Goal: Task Accomplishment & Management: Manage account settings

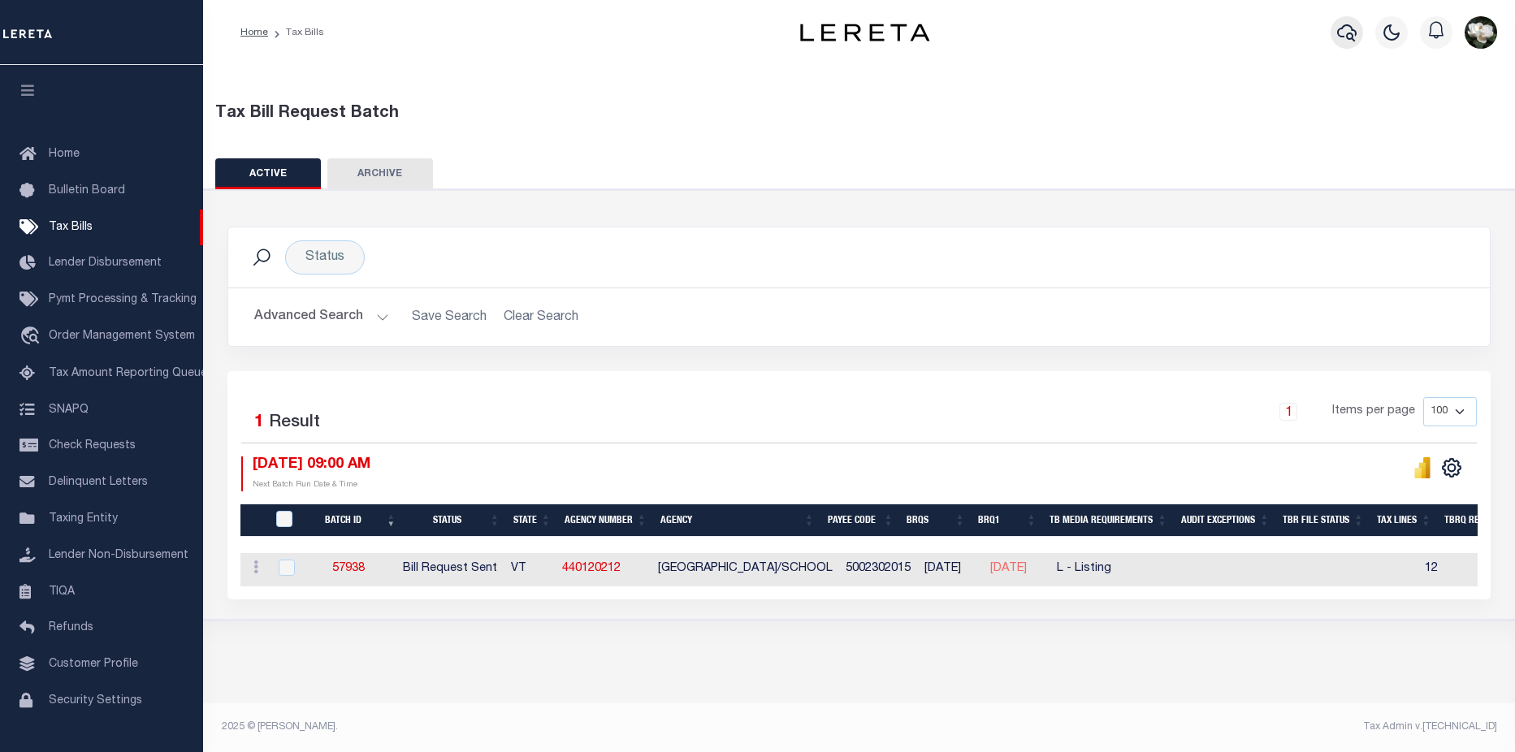
click at [1344, 23] on button "button" at bounding box center [1347, 32] width 32 height 32
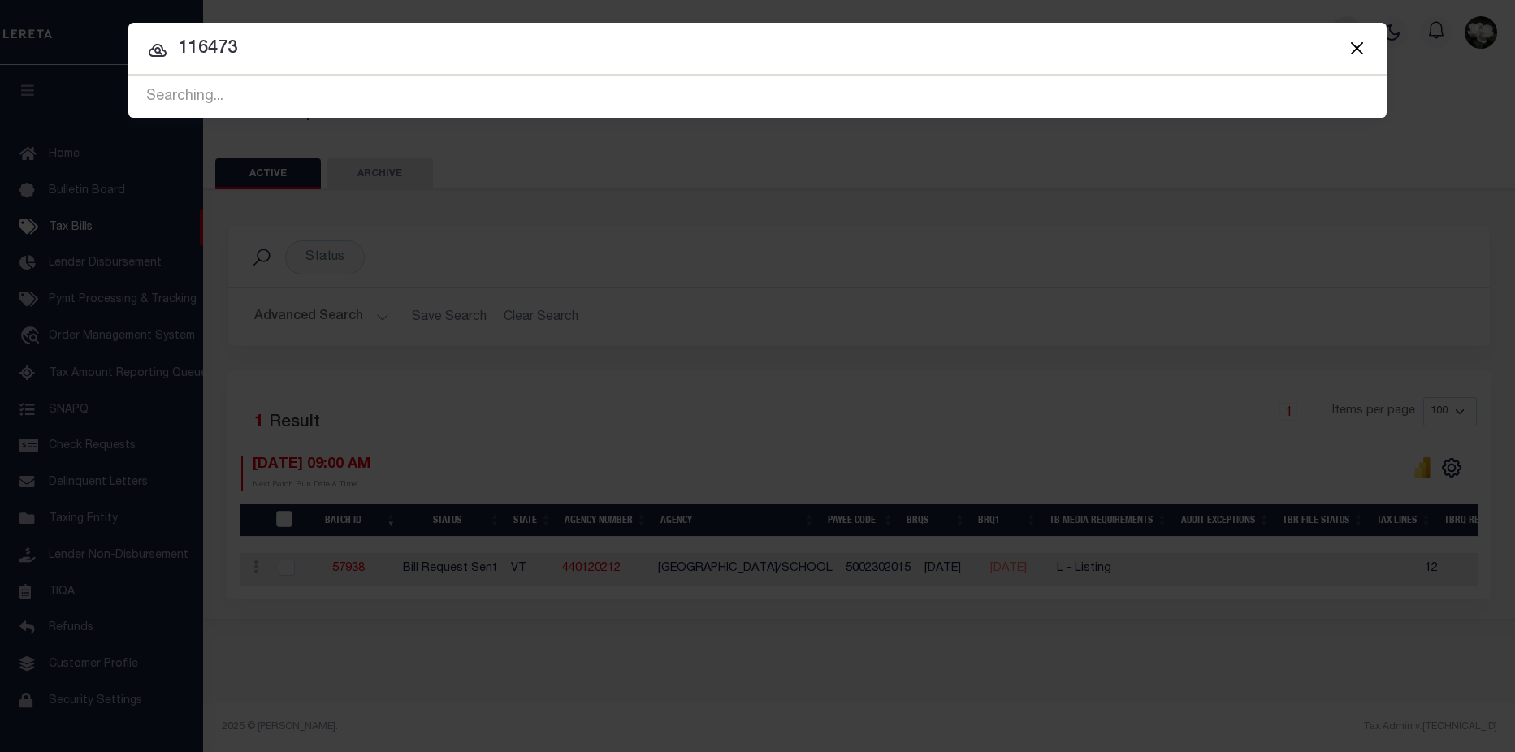
type input "116473"
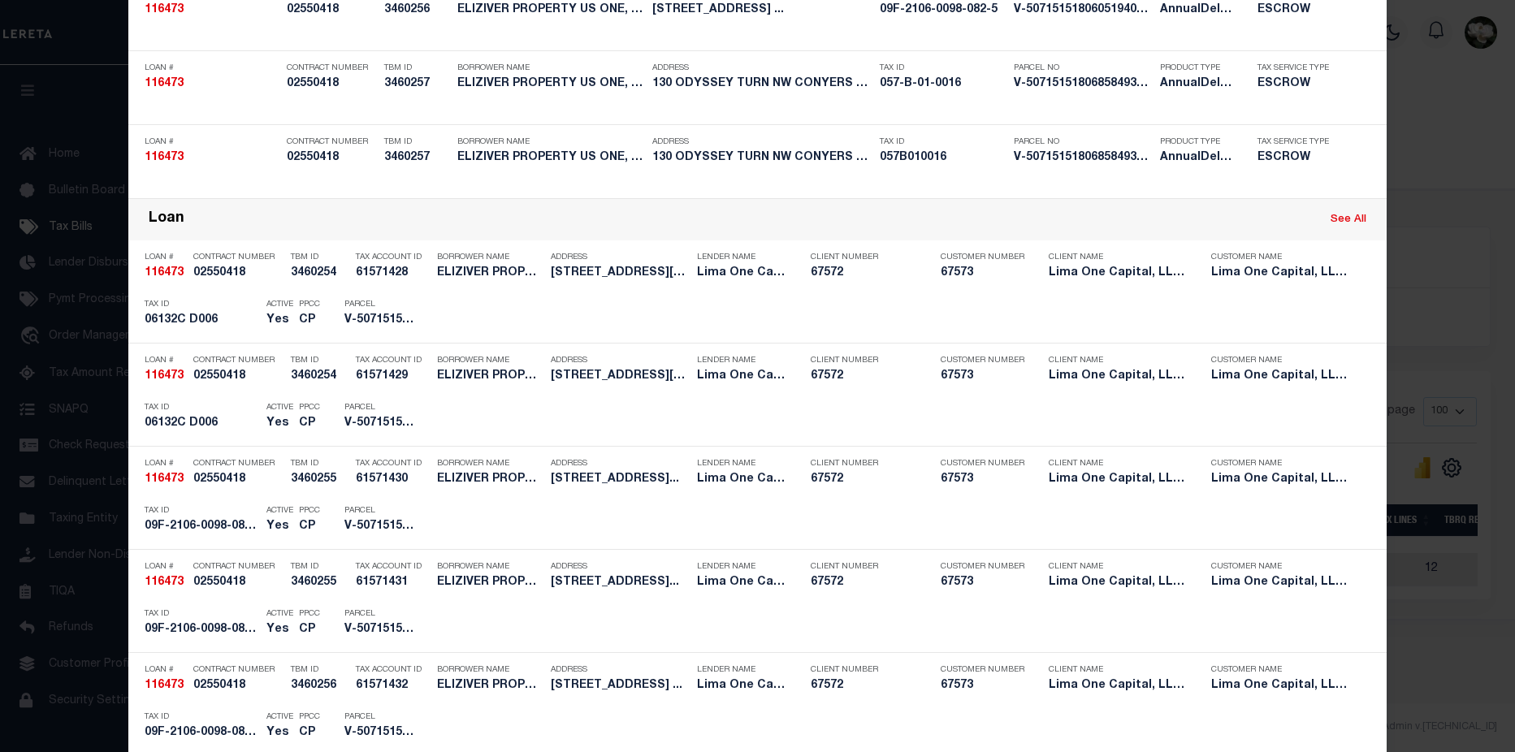
scroll to position [99, 0]
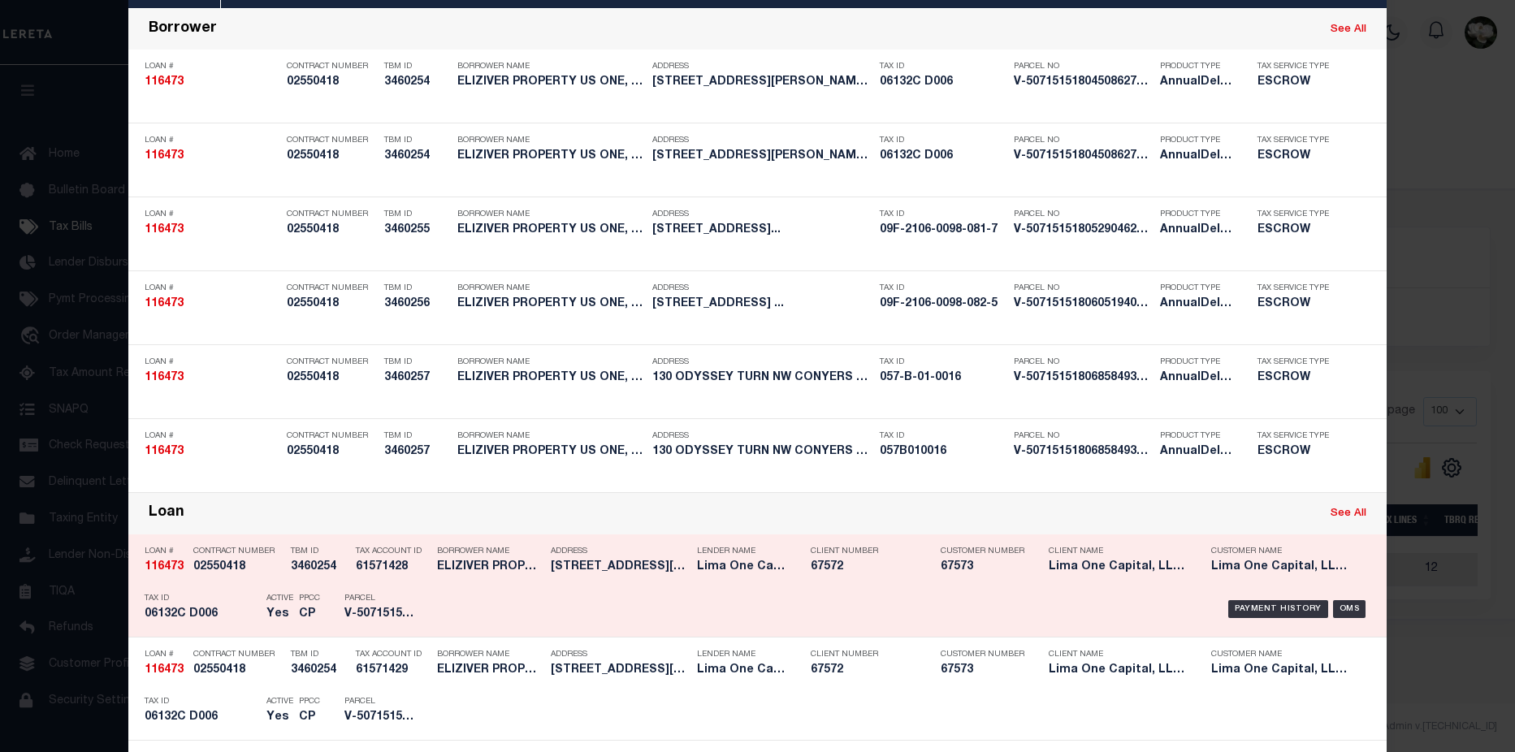
click at [1088, 572] on h5 "Lima One Capital, LLC - Bridge Portfolio" at bounding box center [1118, 568] width 138 height 14
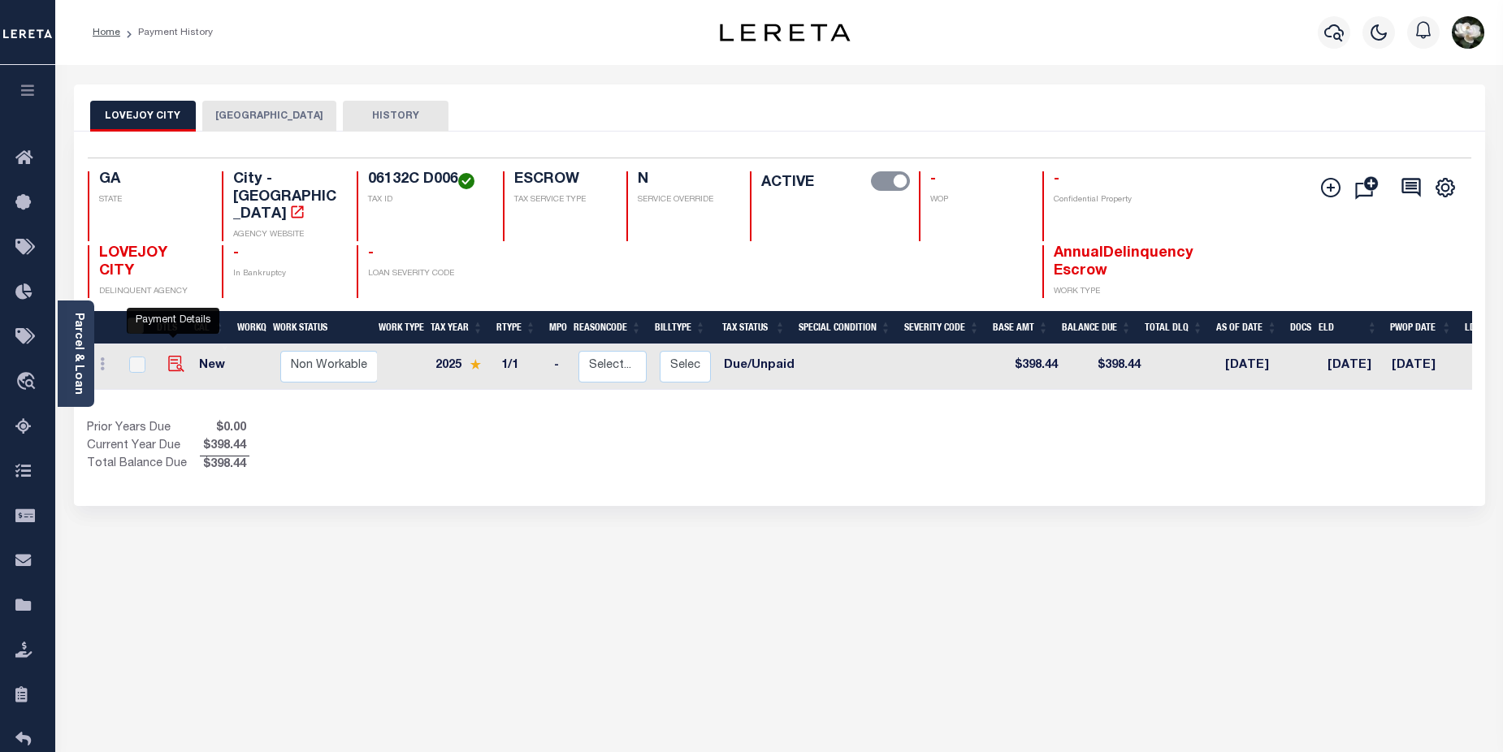
click at [171, 356] on img "" at bounding box center [176, 364] width 16 height 16
checkbox input "true"
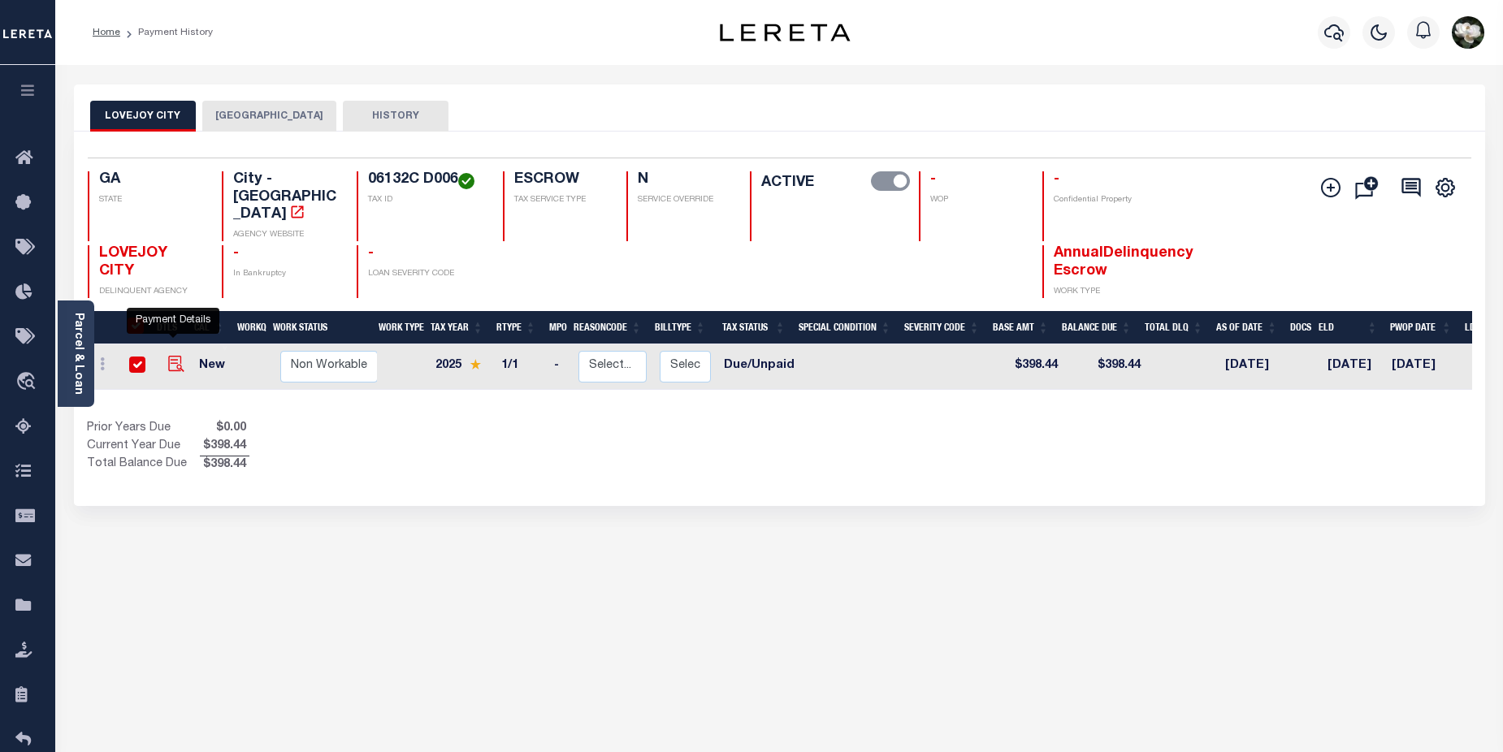
checkbox input "true"
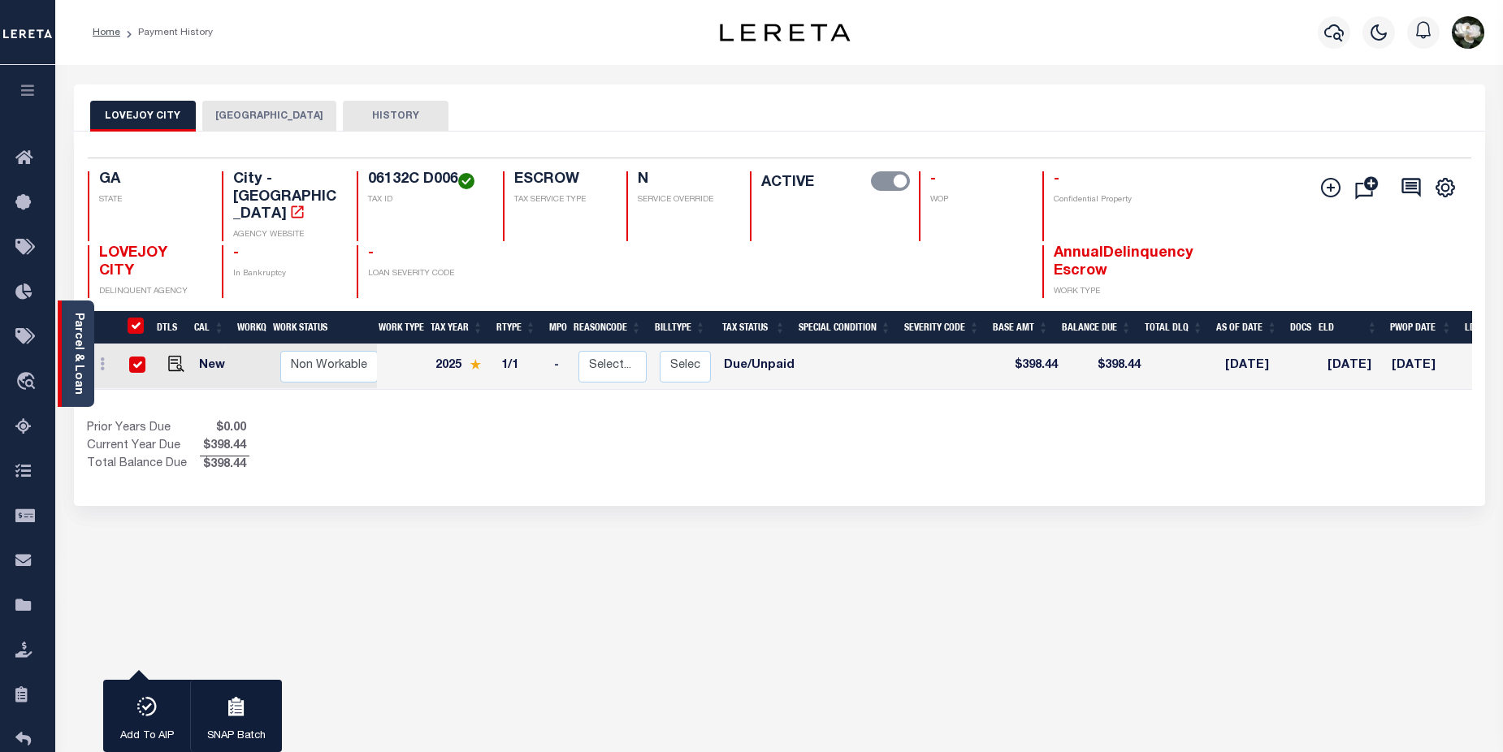
click at [76, 357] on link "Parcel & Loan" at bounding box center [77, 354] width 11 height 82
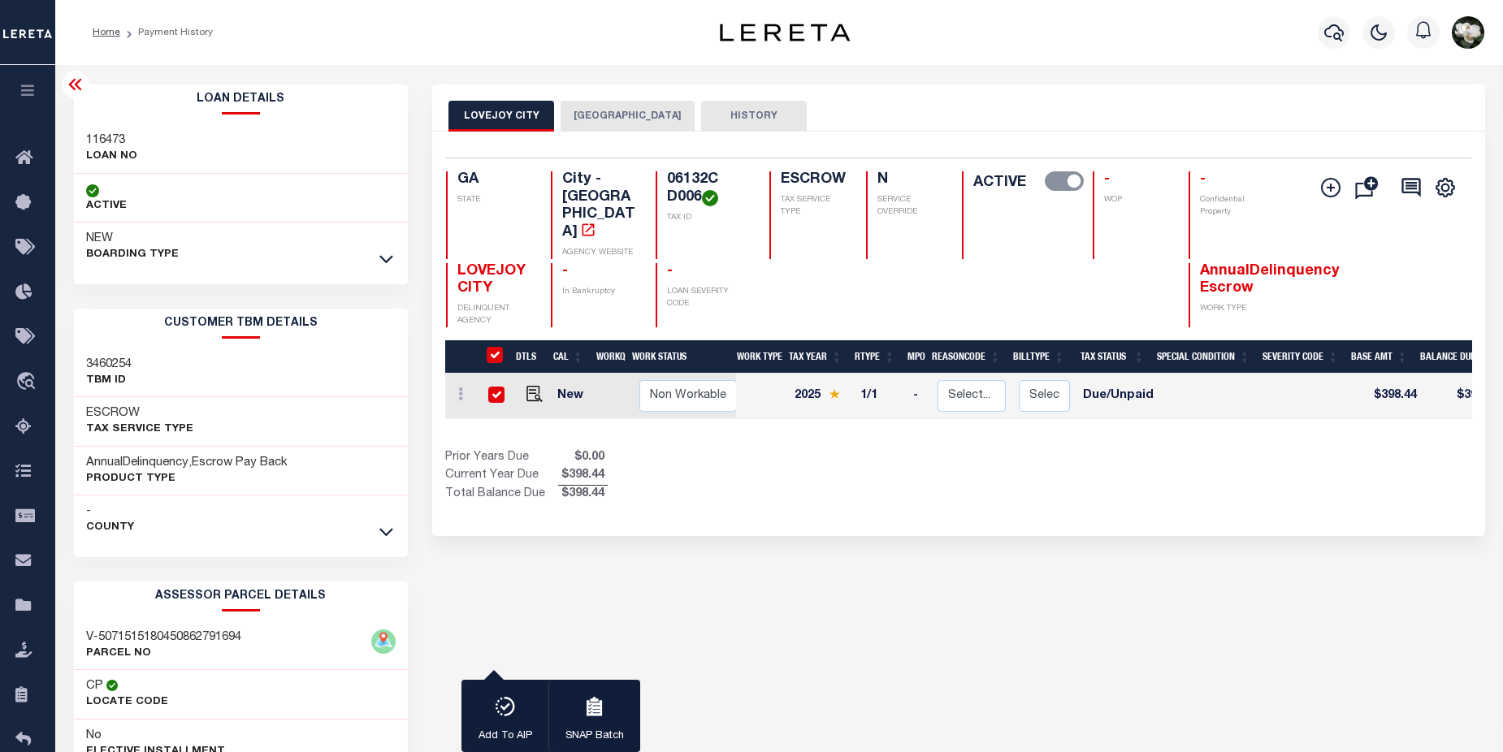
scroll to position [162, 0]
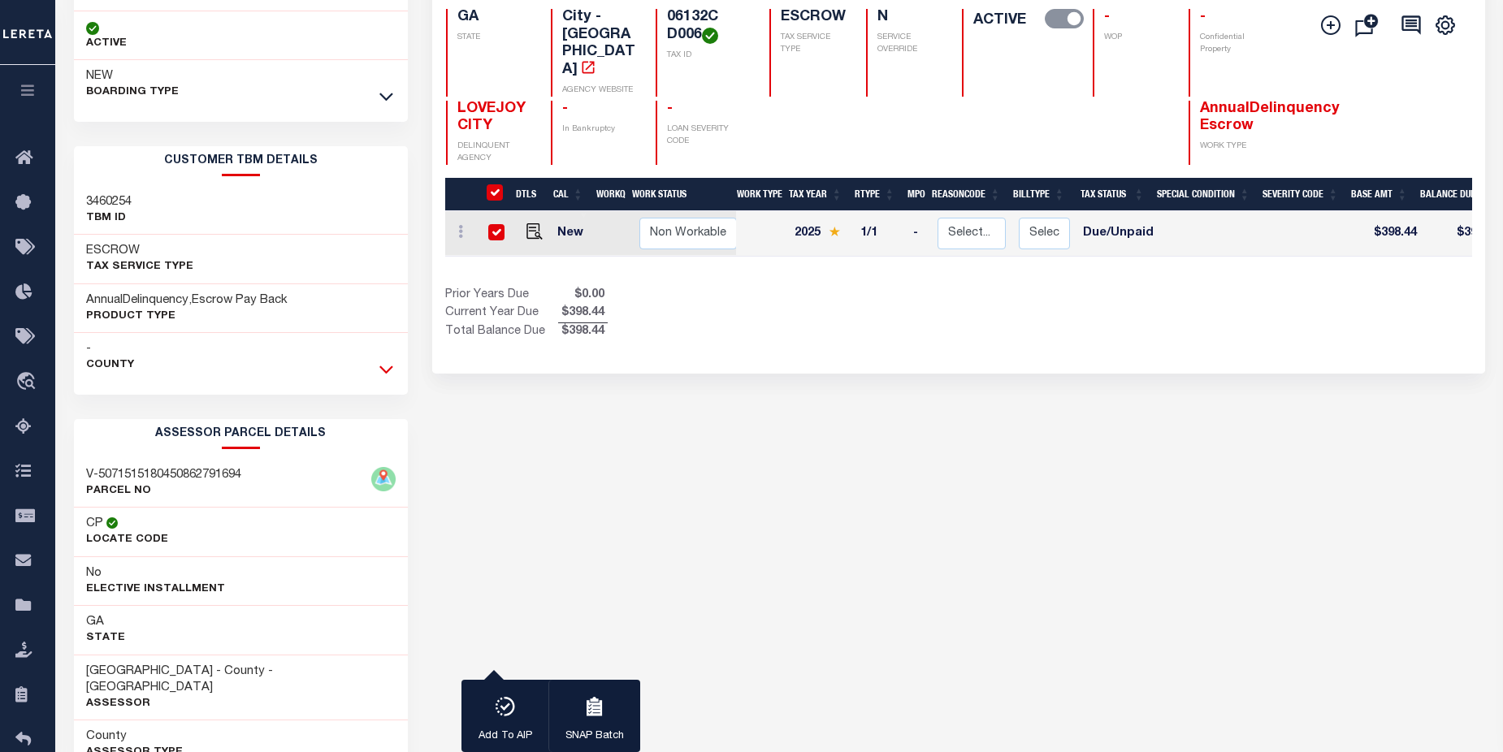
click at [384, 364] on icon at bounding box center [386, 369] width 14 height 17
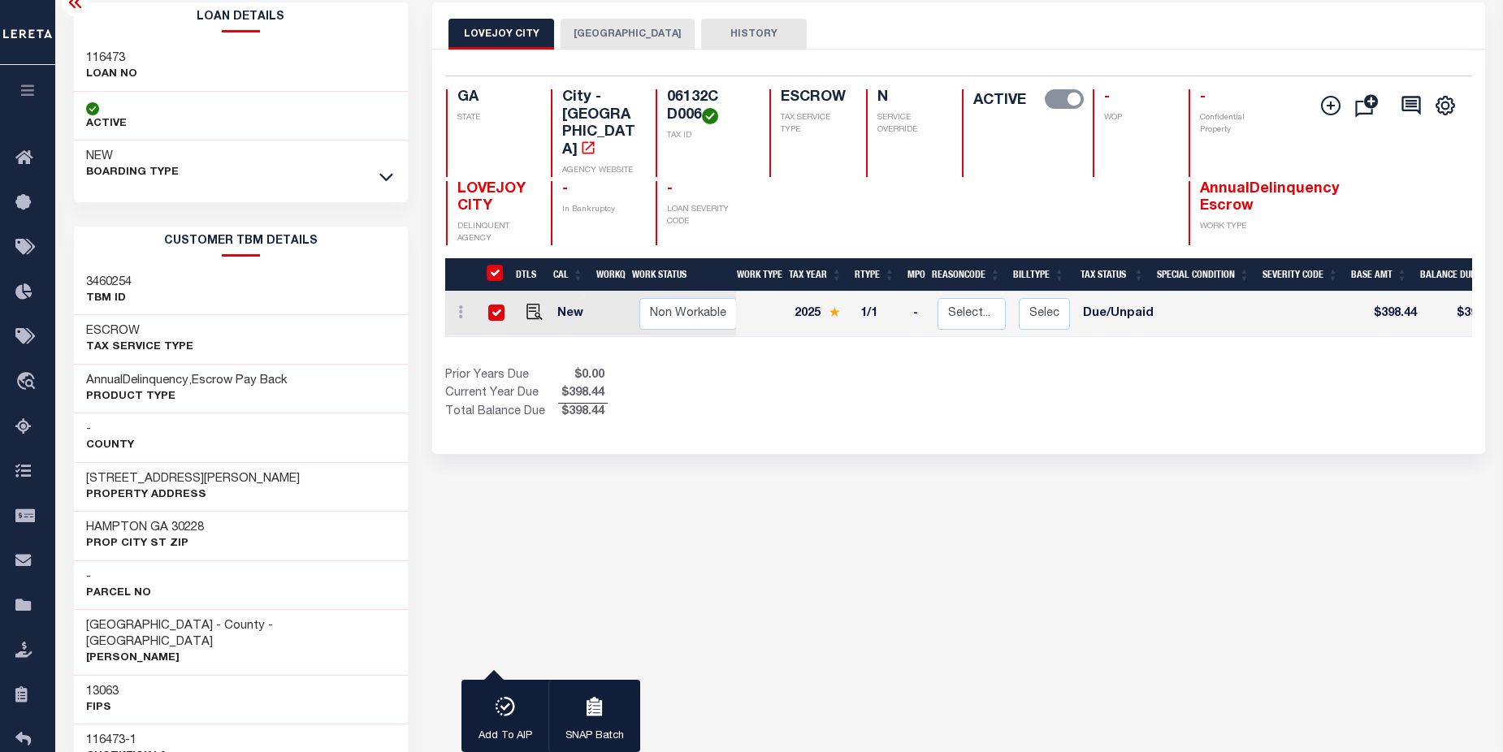
scroll to position [81, 0]
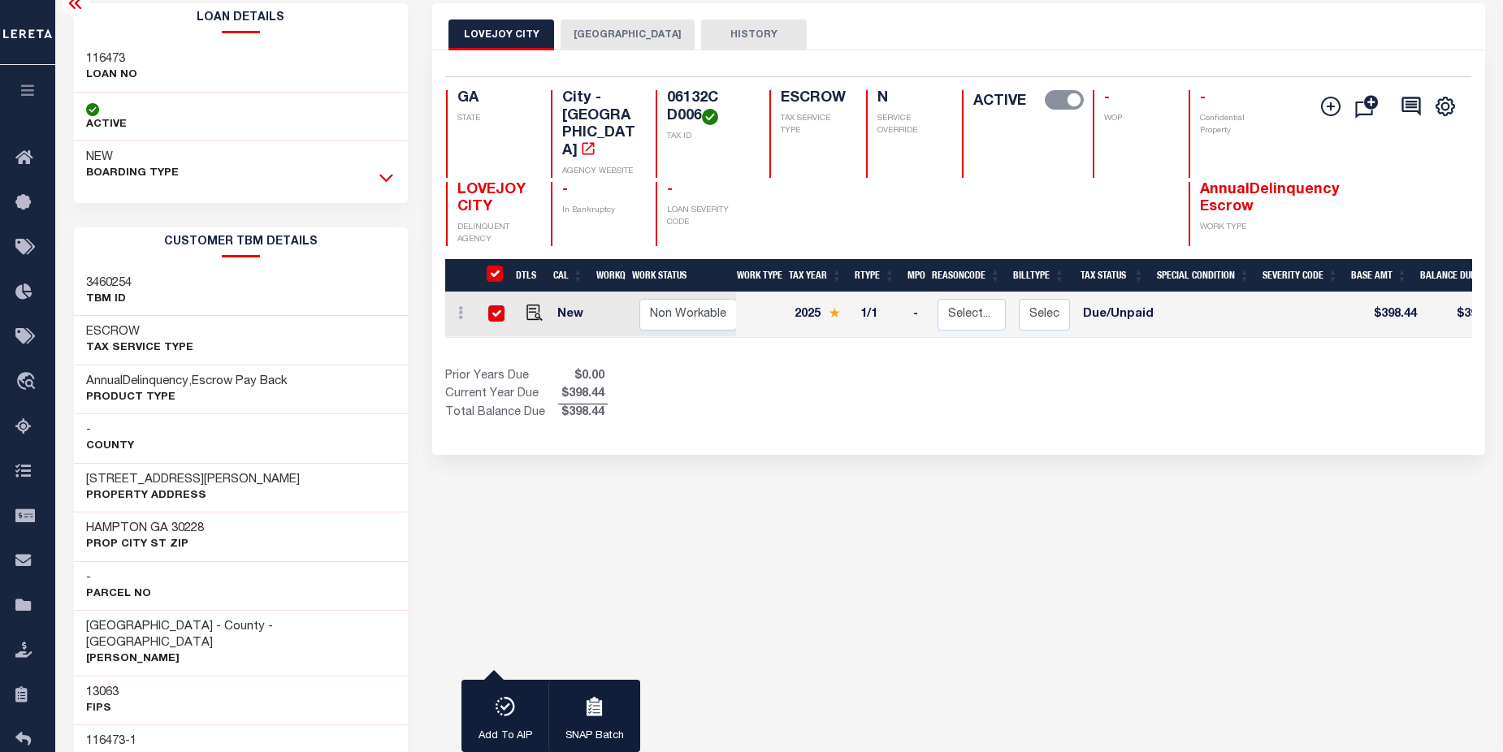
click at [387, 174] on icon at bounding box center [386, 177] width 14 height 17
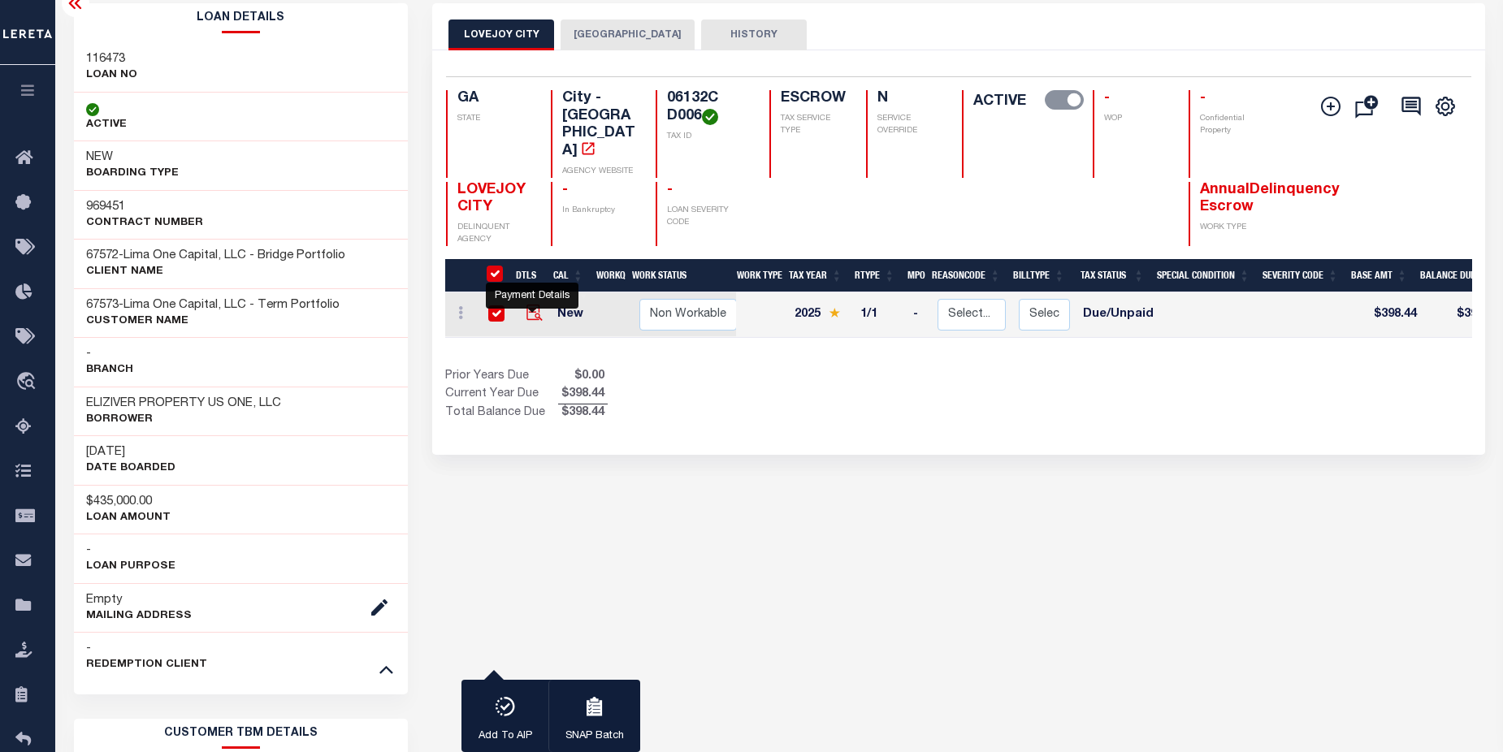
click at [526, 305] on img "" at bounding box center [534, 313] width 16 height 16
checkbox input "false"
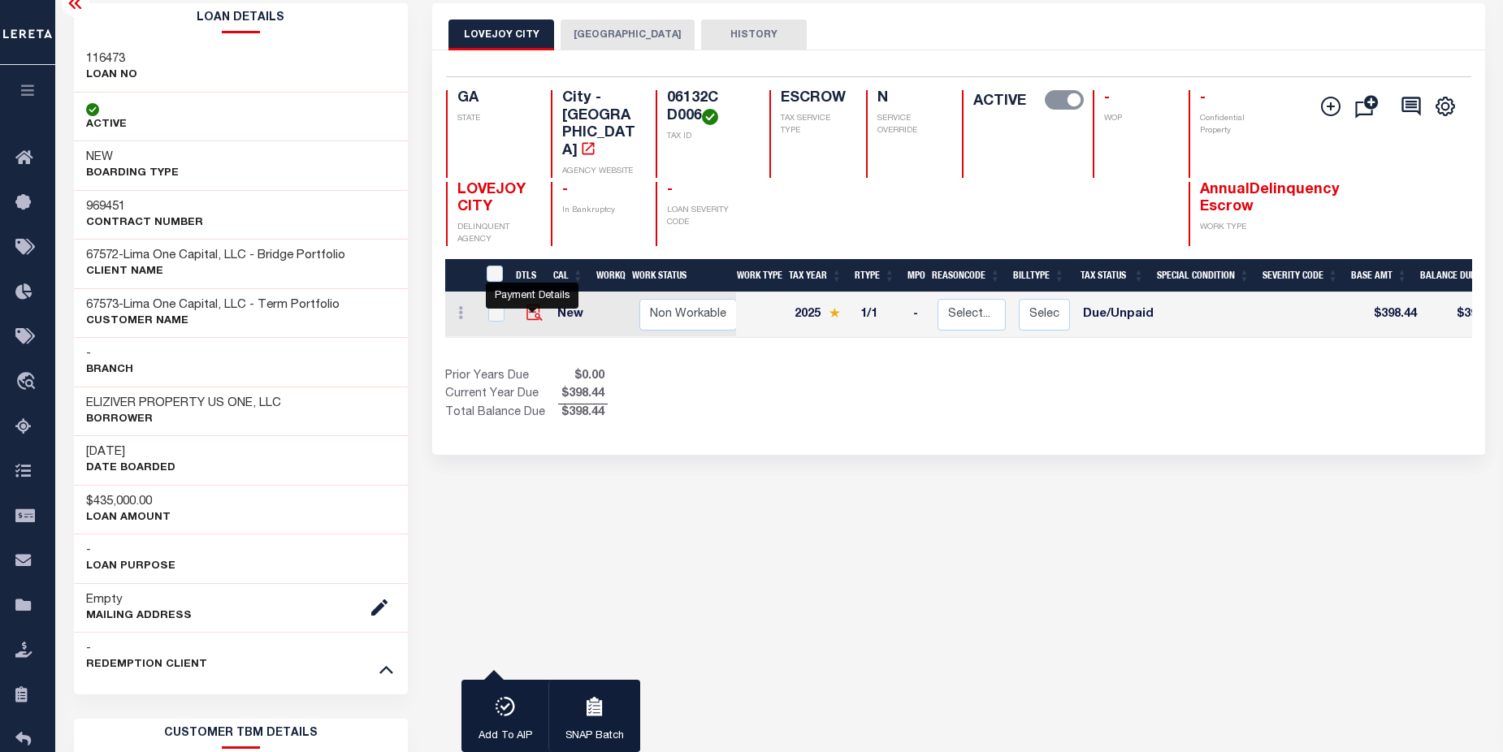
checkbox input "false"
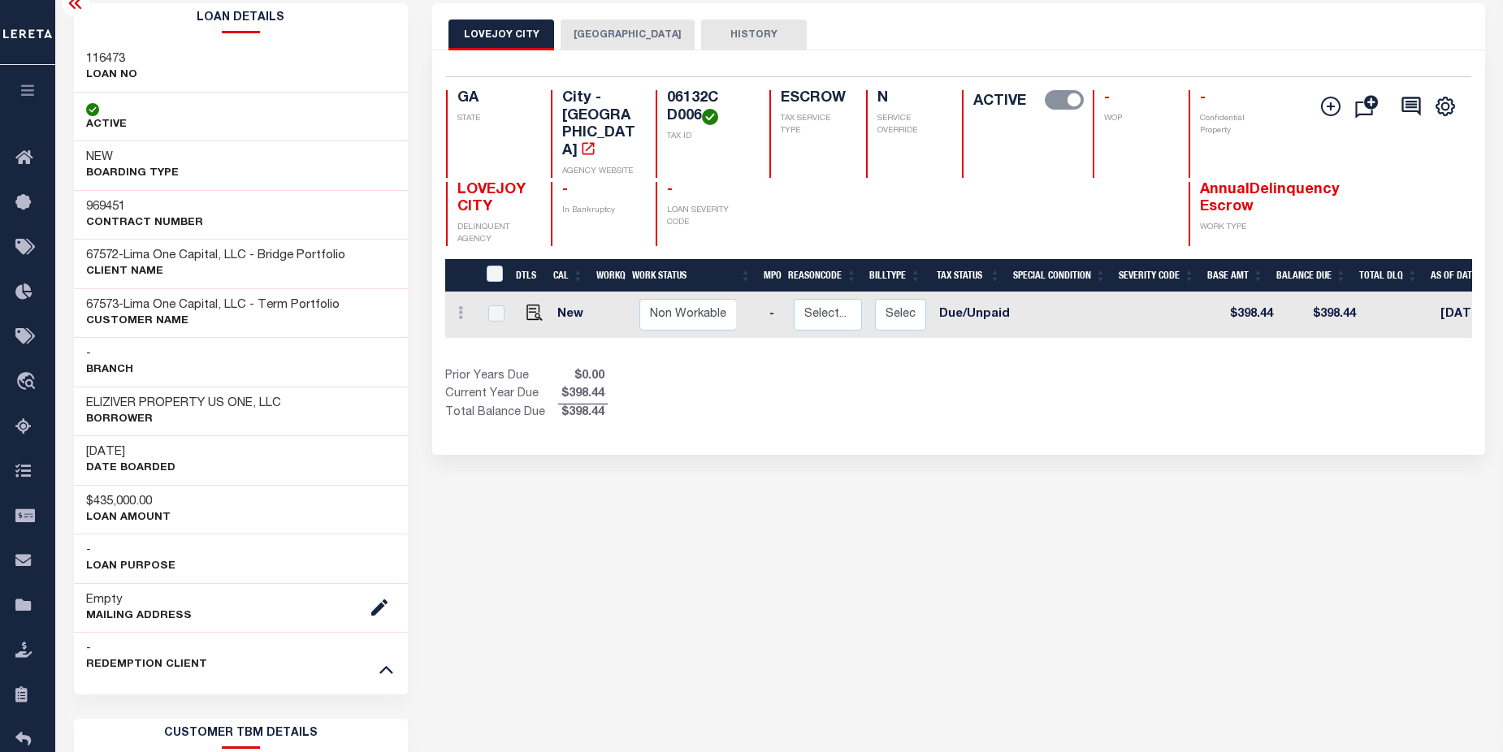
scroll to position [0, 0]
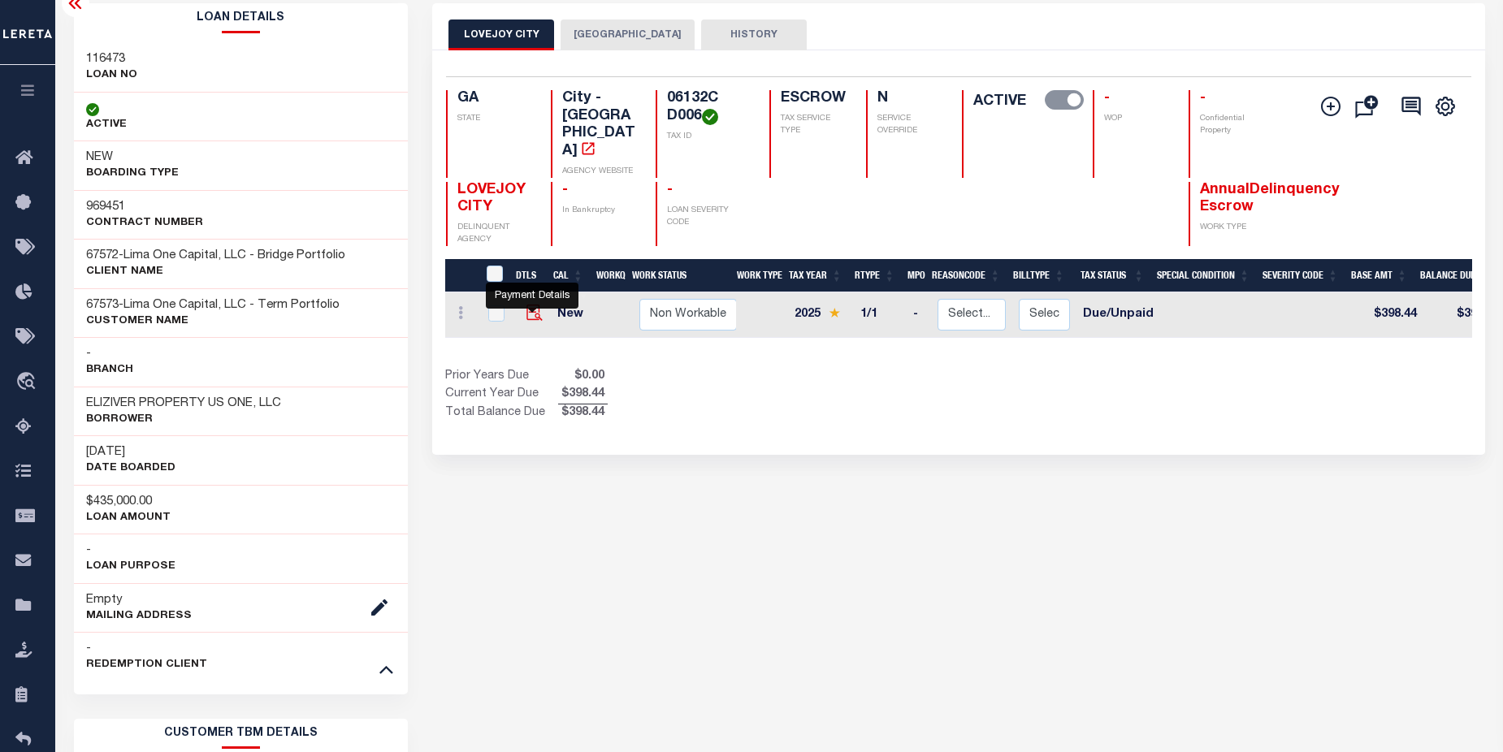
click at [527, 305] on img "" at bounding box center [534, 313] width 16 height 16
checkbox input "true"
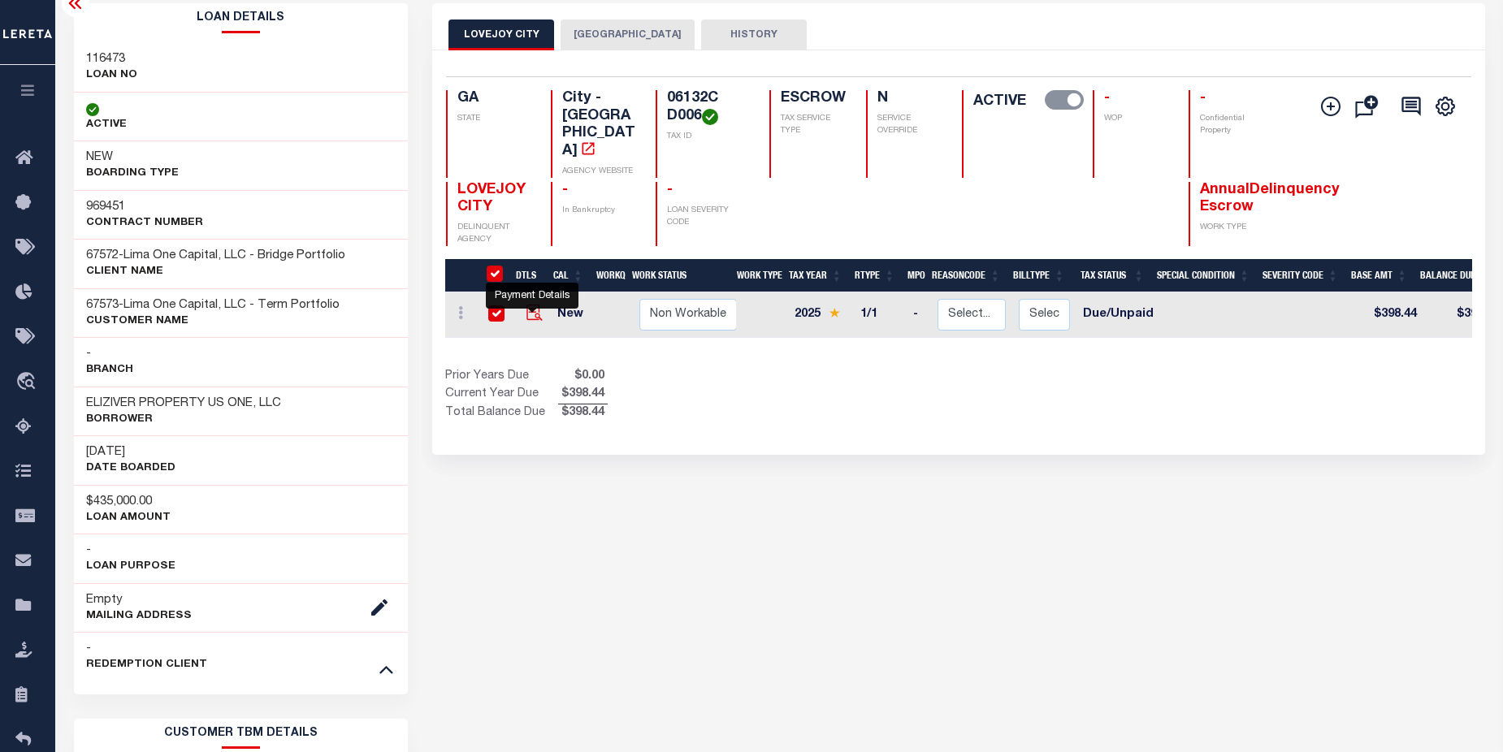
checkbox input "true"
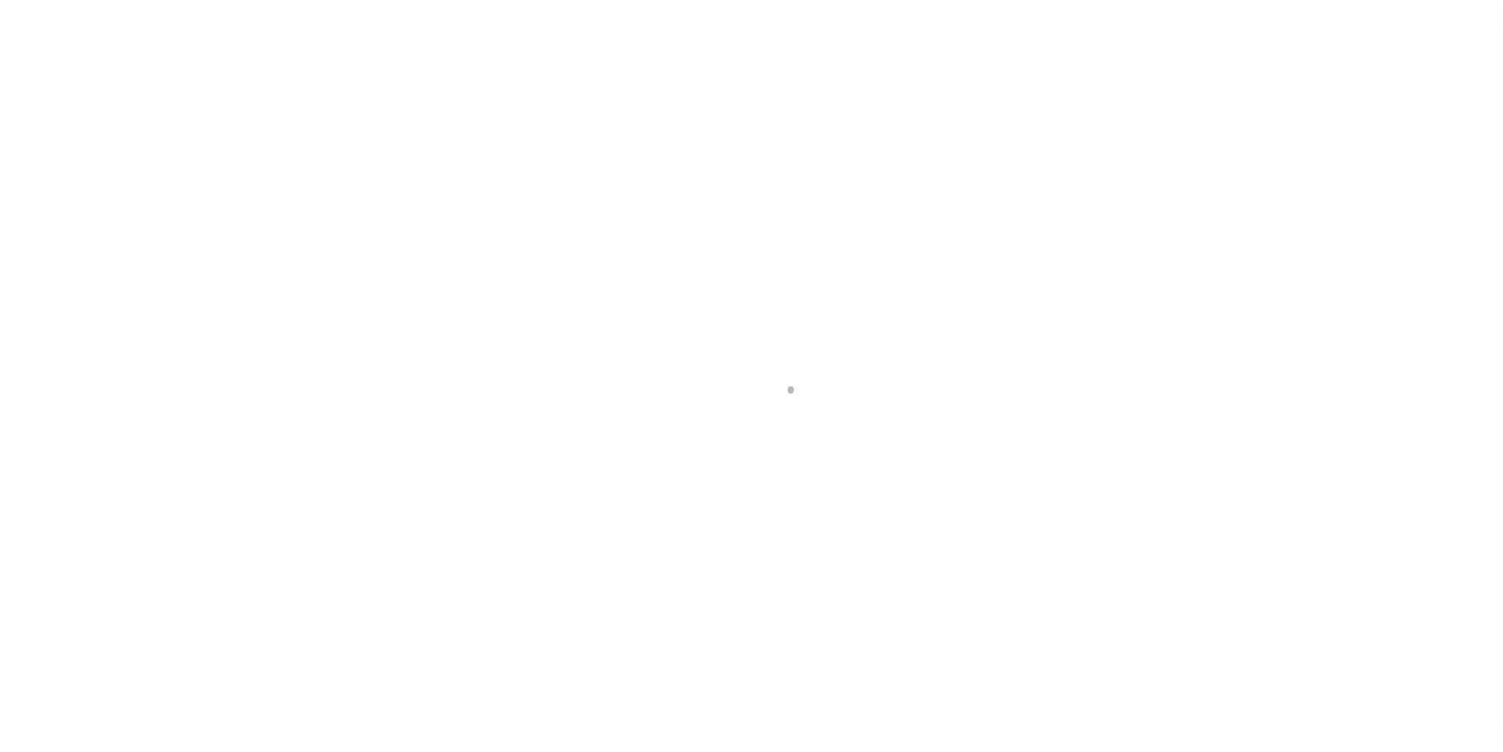
select select "DUE"
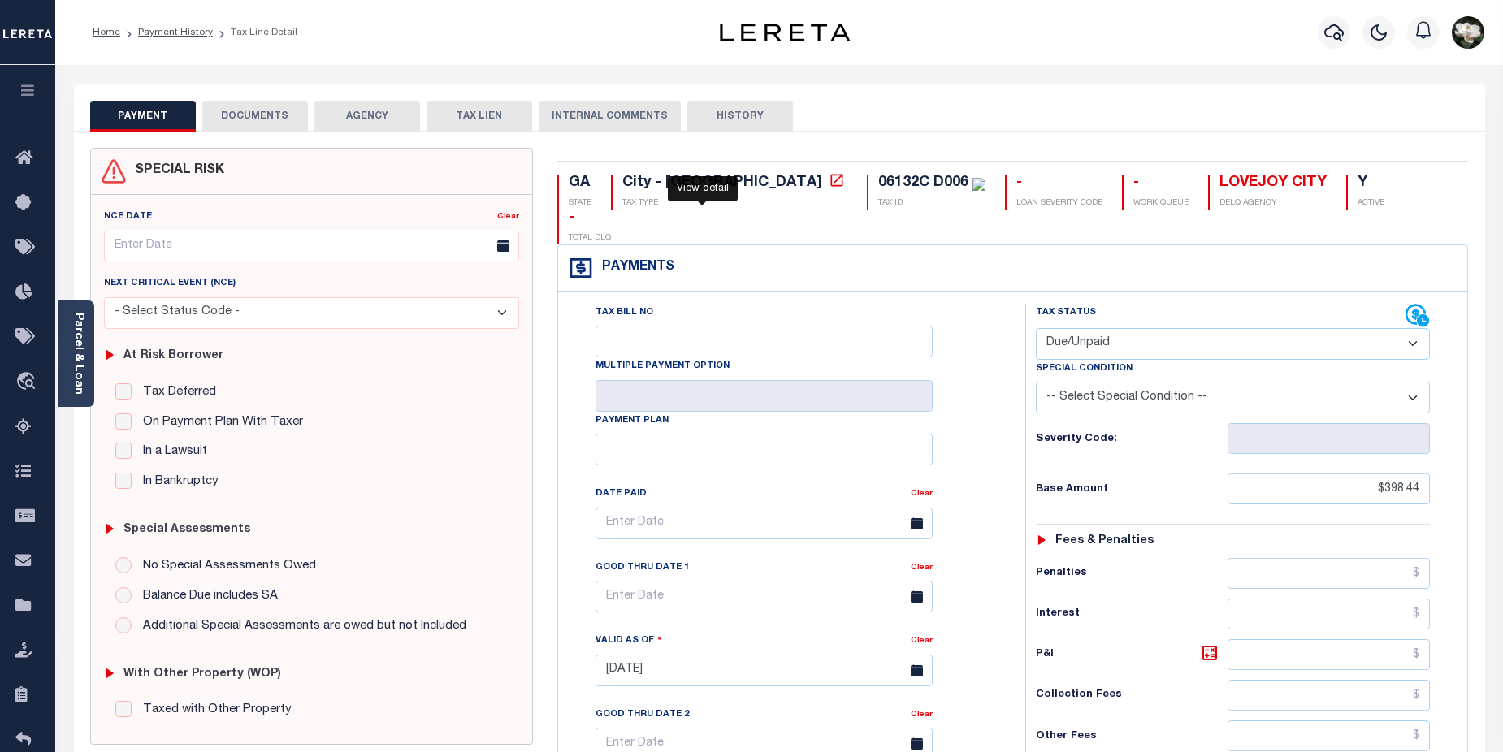
click at [829, 184] on icon at bounding box center [837, 180] width 16 height 16
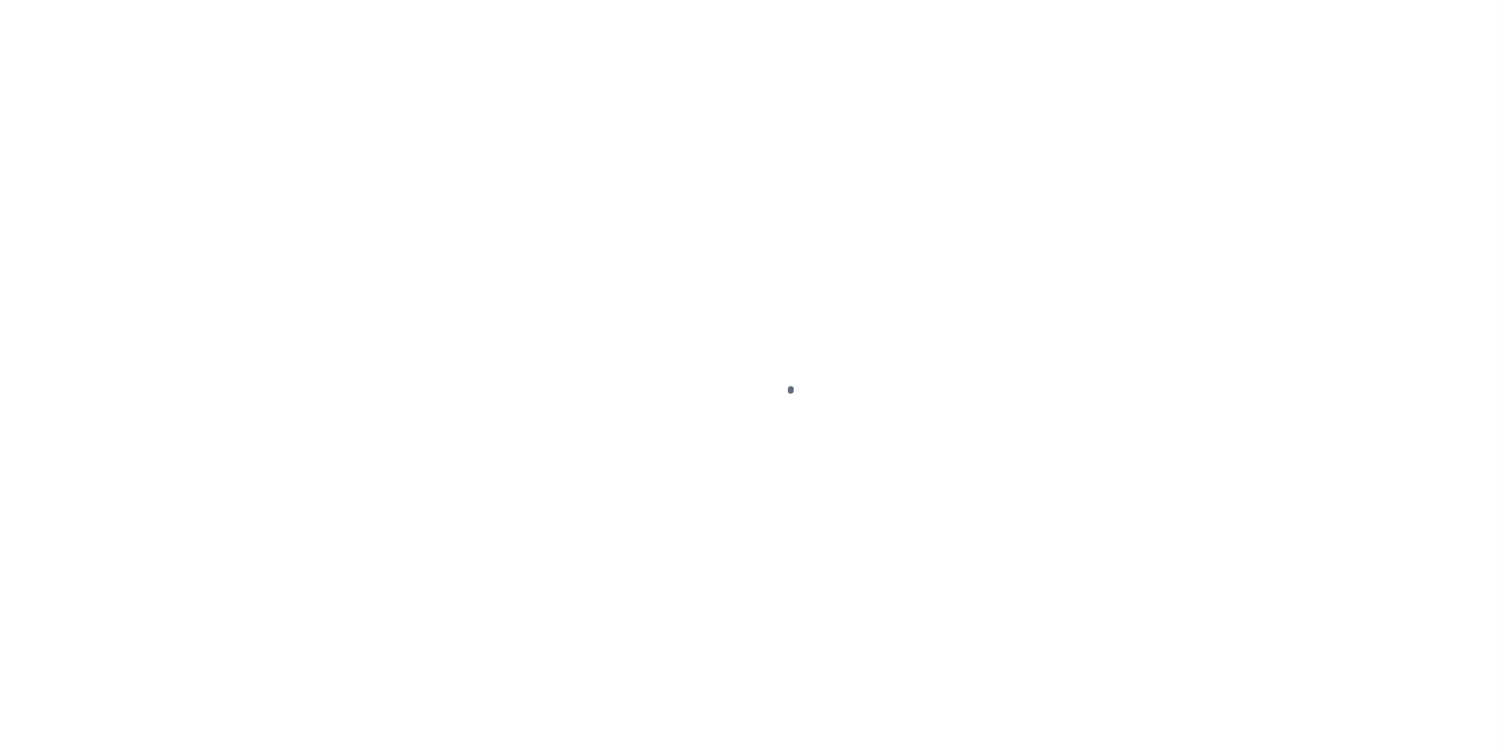
select select "DUE"
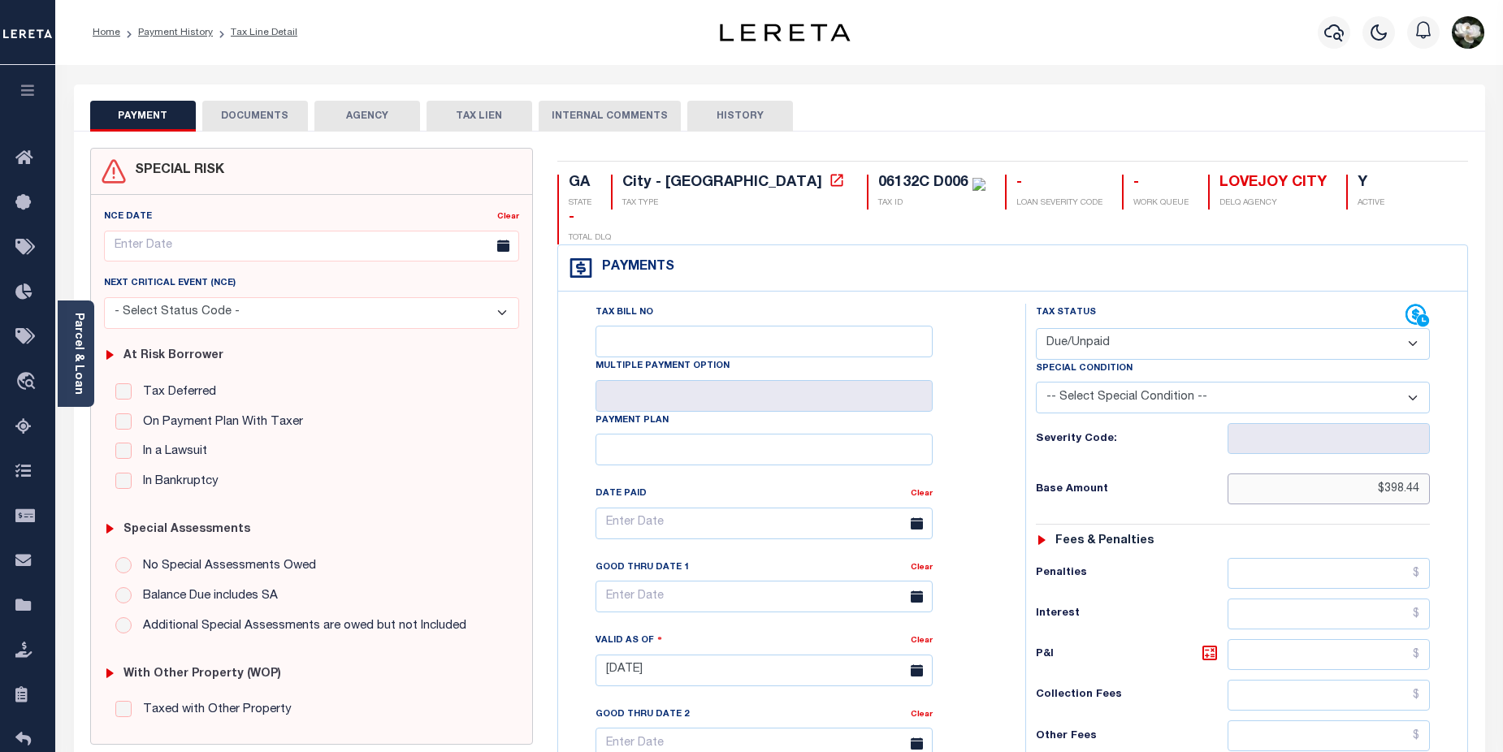
drag, startPoint x: 1371, startPoint y: 461, endPoint x: 1422, endPoint y: 457, distance: 50.6
click at [1422, 474] on input "$398.44" at bounding box center [1329, 489] width 203 height 31
click at [1415, 328] on select "- Select Status Code - Open Due/Unpaid Paid Incomplete No Tax Due Internal Refu…" at bounding box center [1233, 344] width 395 height 32
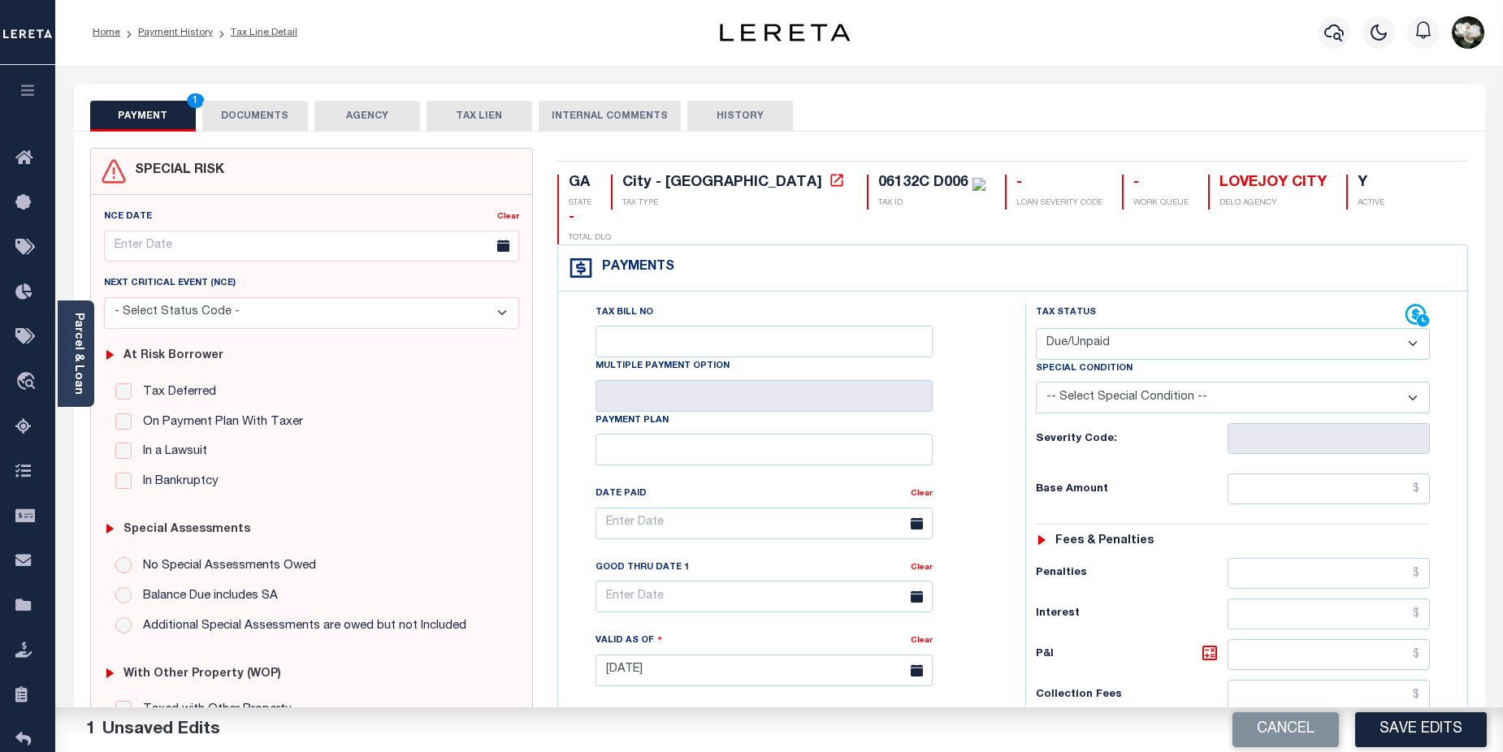
select select "OP2"
click at [1036, 328] on select "- Select Status Code - Open Due/Unpaid Paid Incomplete No Tax Due Internal Refu…" at bounding box center [1233, 344] width 395 height 32
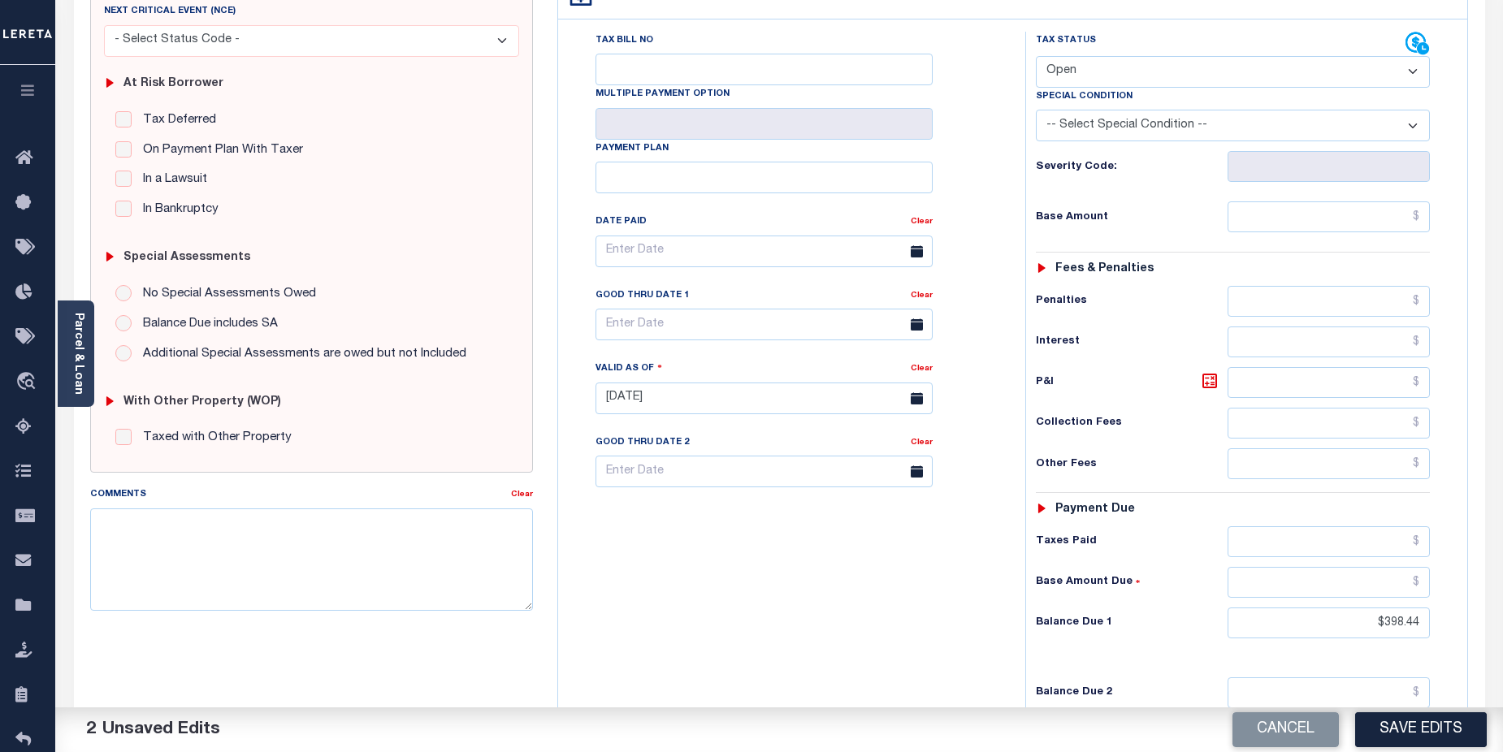
scroll to position [288, 0]
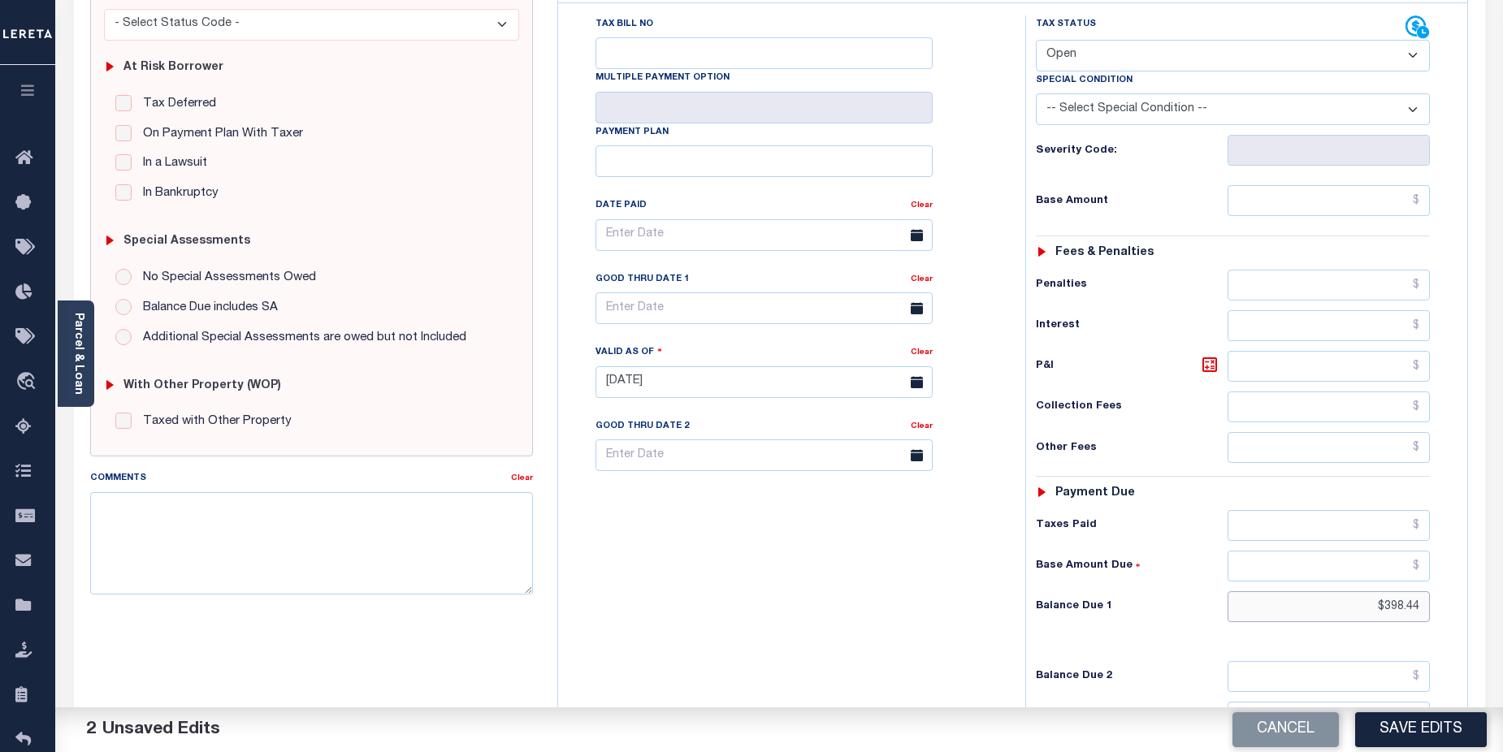
drag, startPoint x: 1381, startPoint y: 580, endPoint x: 1427, endPoint y: 579, distance: 45.5
click at [1427, 591] on input "$398.44" at bounding box center [1329, 606] width 203 height 31
click at [1436, 728] on button "Save Edits" at bounding box center [1421, 730] width 132 height 35
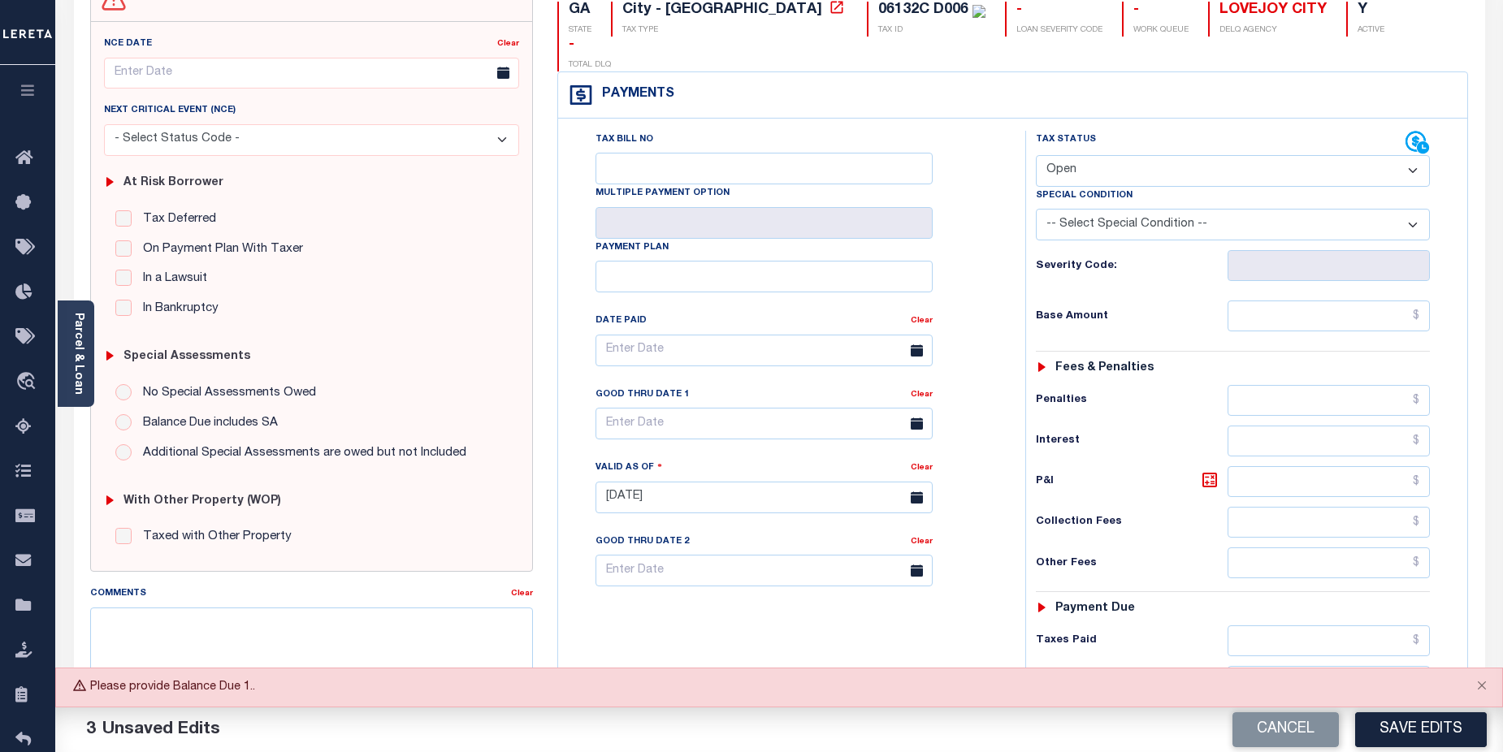
scroll to position [169, 0]
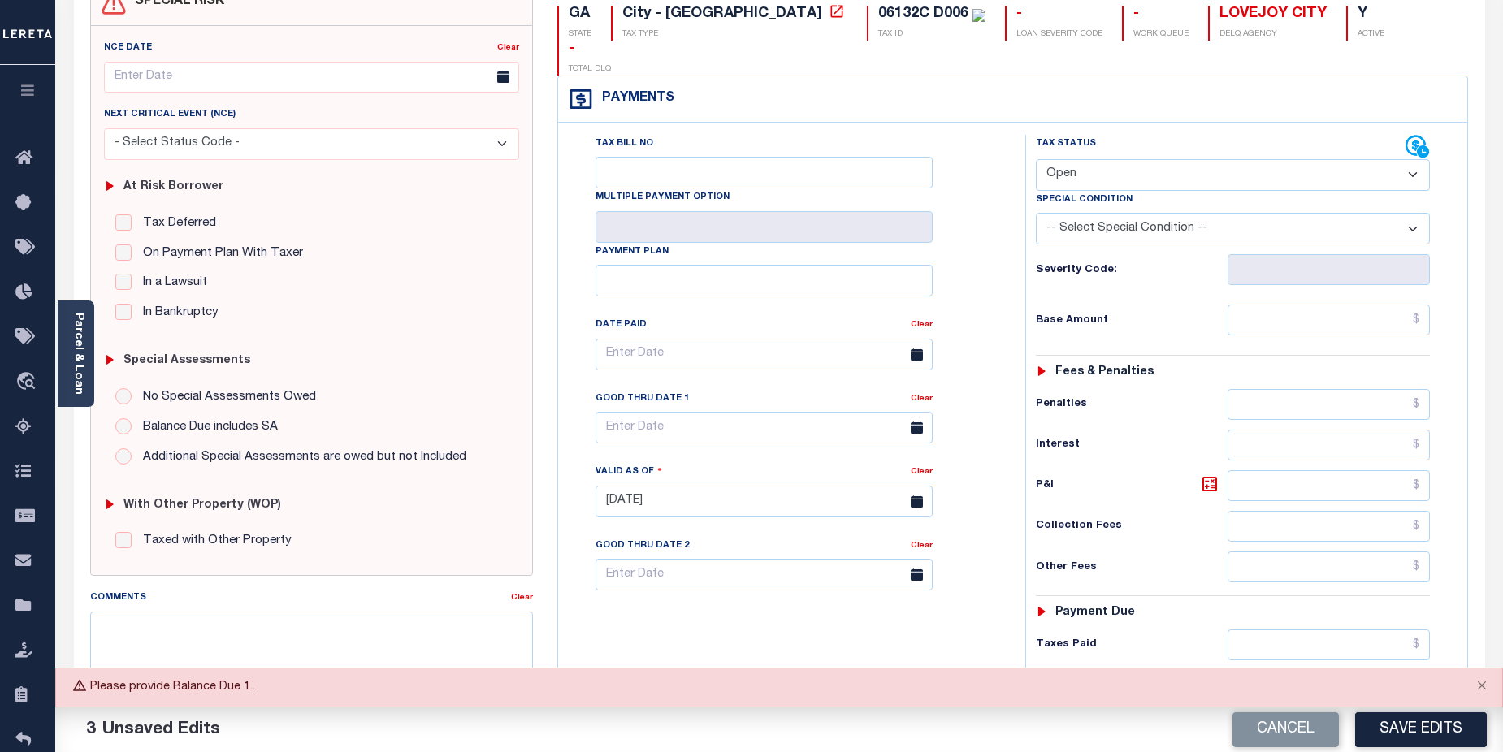
click at [1211, 159] on select "- Select Status Code - Open Due/Unpaid Paid Incomplete No Tax Due Internal Refu…" at bounding box center [1233, 175] width 395 height 32
click at [1419, 731] on button "Save Edits" at bounding box center [1421, 730] width 132 height 35
click at [1413, 159] on select "- Select Status Code - Open Due/Unpaid Paid Incomplete No Tax Due Internal Refu…" at bounding box center [1233, 175] width 395 height 32
click at [1036, 159] on select "- Select Status Code - Open Due/Unpaid Paid Incomplete No Tax Due Internal Refu…" at bounding box center [1233, 175] width 395 height 32
click at [1409, 725] on button "Save Edits" at bounding box center [1421, 730] width 132 height 35
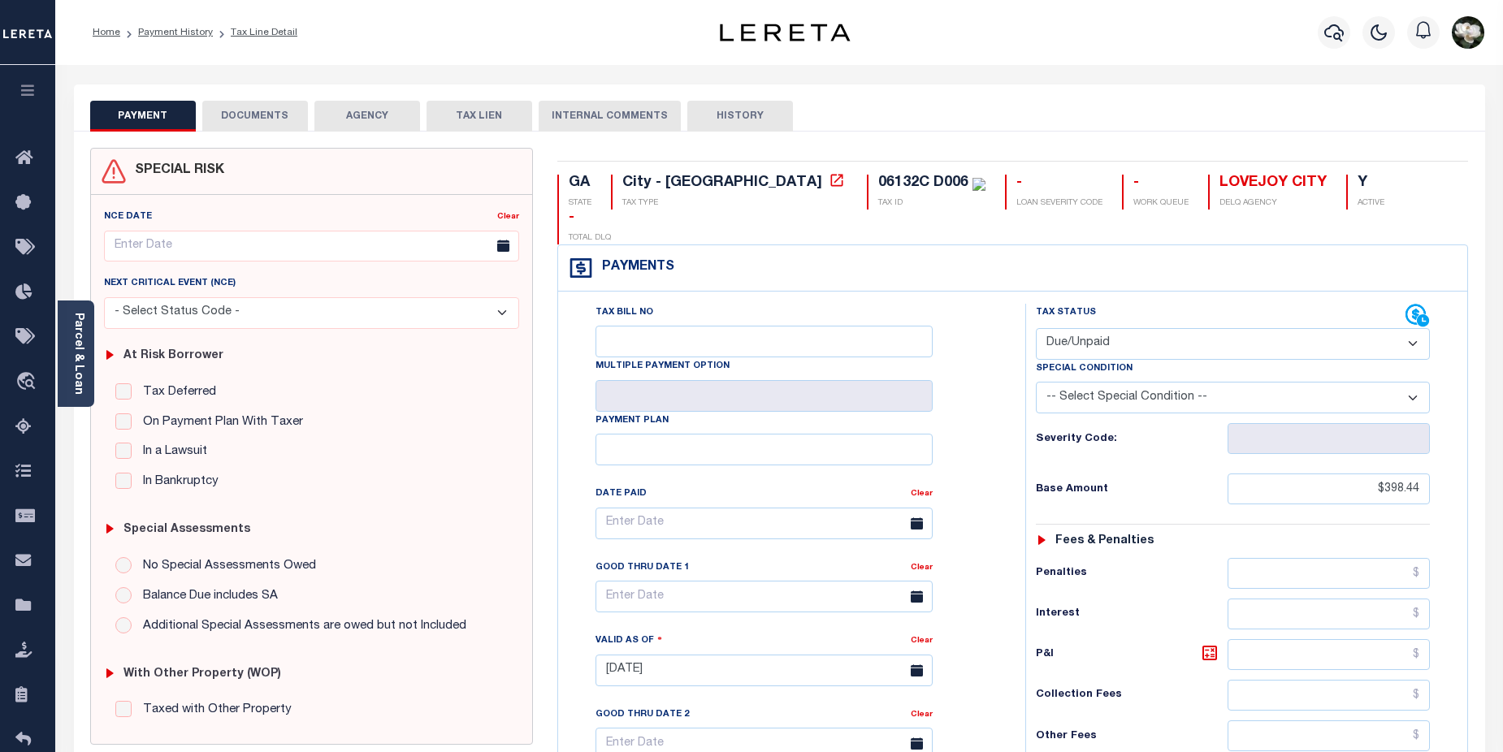
click at [1410, 328] on select "- Select Status Code - Open Due/Unpaid Paid Incomplete No Tax Due Internal Refu…" at bounding box center [1233, 344] width 395 height 32
select select "OP2"
click at [1036, 328] on select "- Select Status Code - Open Due/Unpaid Paid Incomplete No Tax Due Internal Refu…" at bounding box center [1233, 344] width 395 height 32
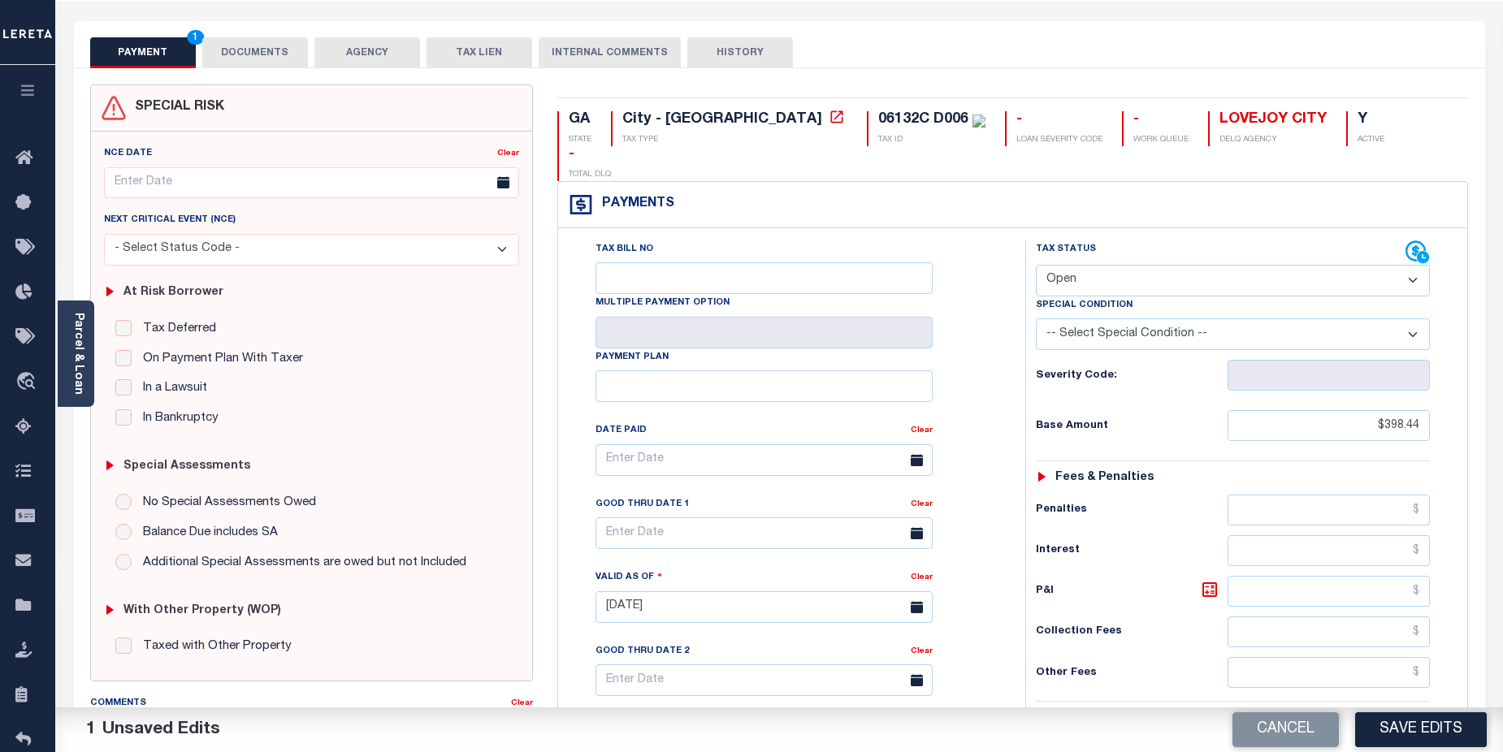
scroll to position [81, 0]
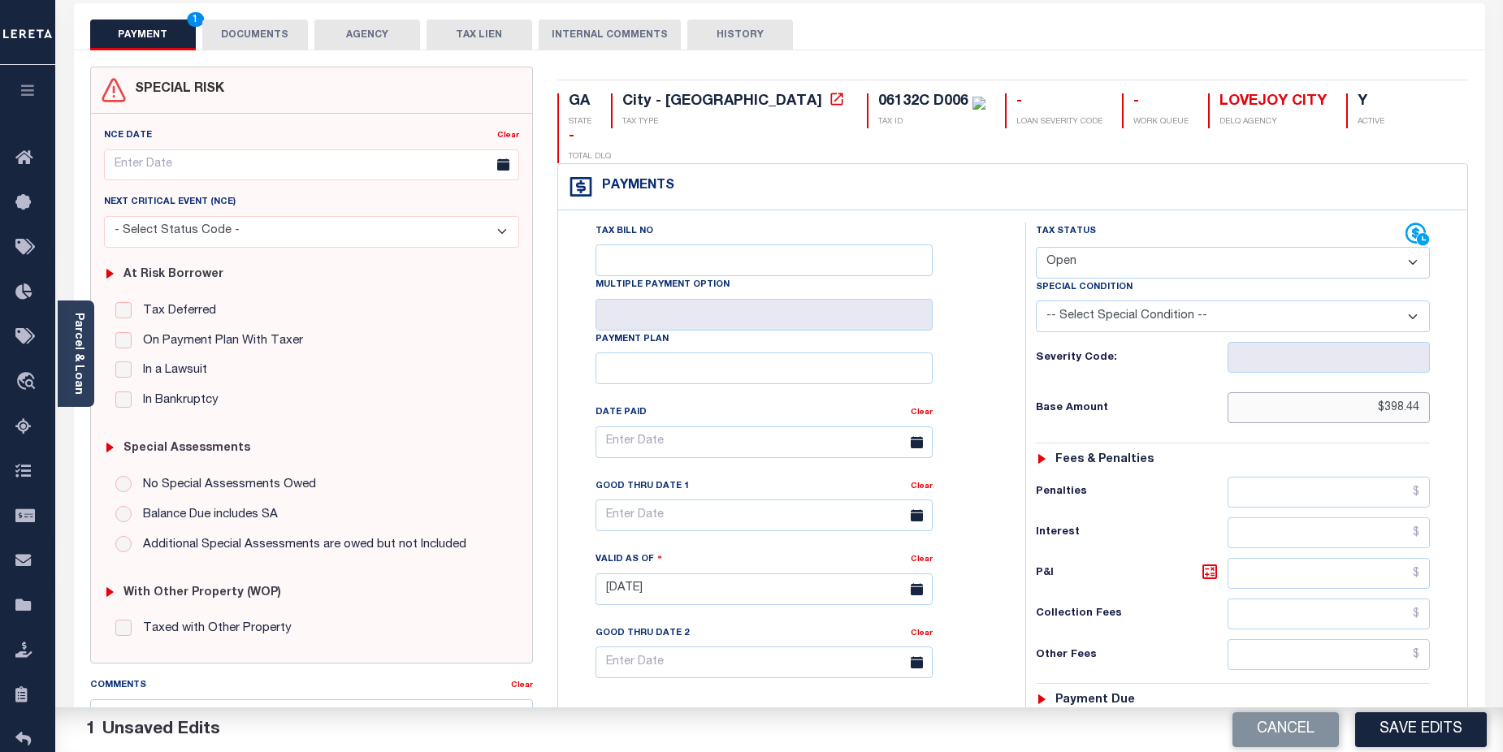
drag, startPoint x: 1359, startPoint y: 366, endPoint x: 1443, endPoint y: 366, distance: 83.7
click at [1443, 366] on div "Tax Status Status - Select Status Code -" at bounding box center [1238, 581] width 427 height 717
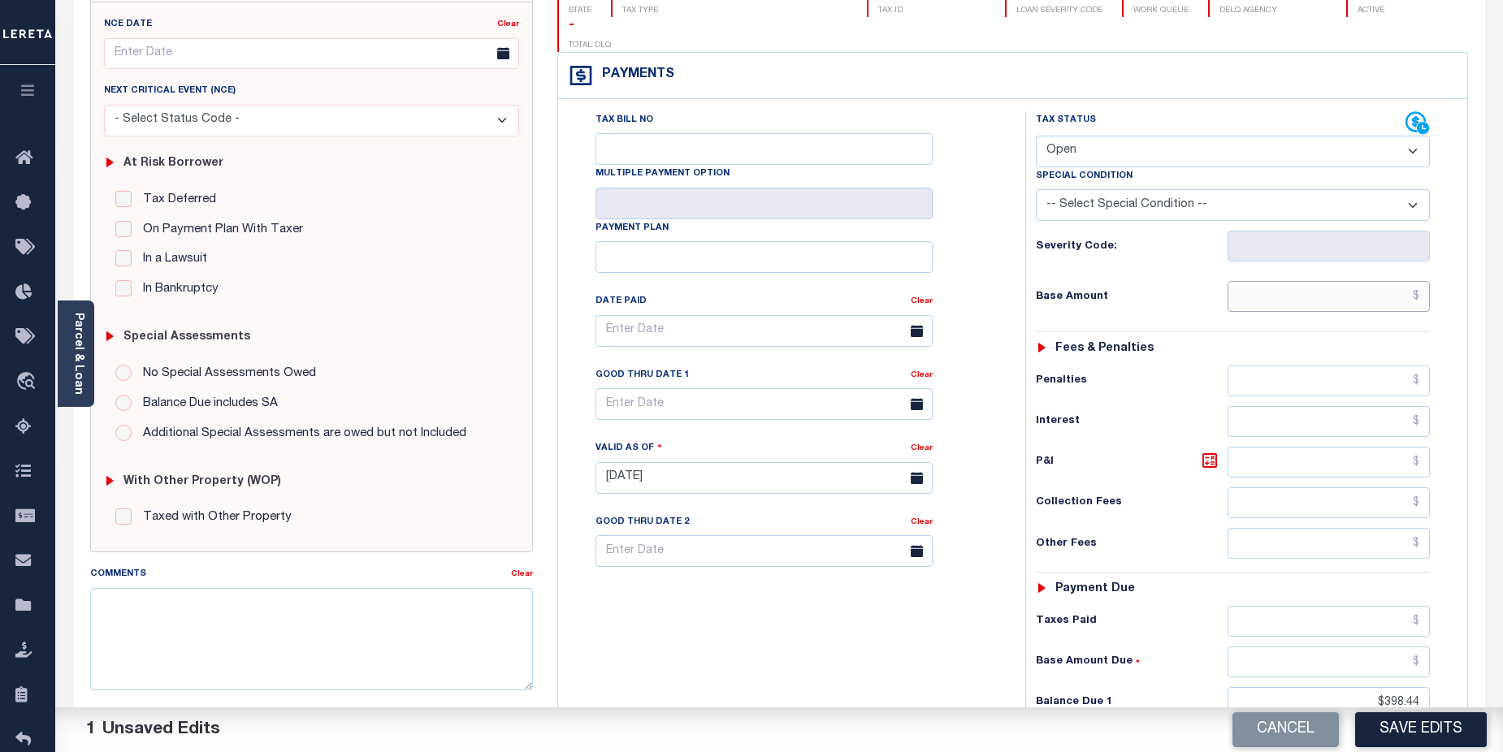
scroll to position [234, 0]
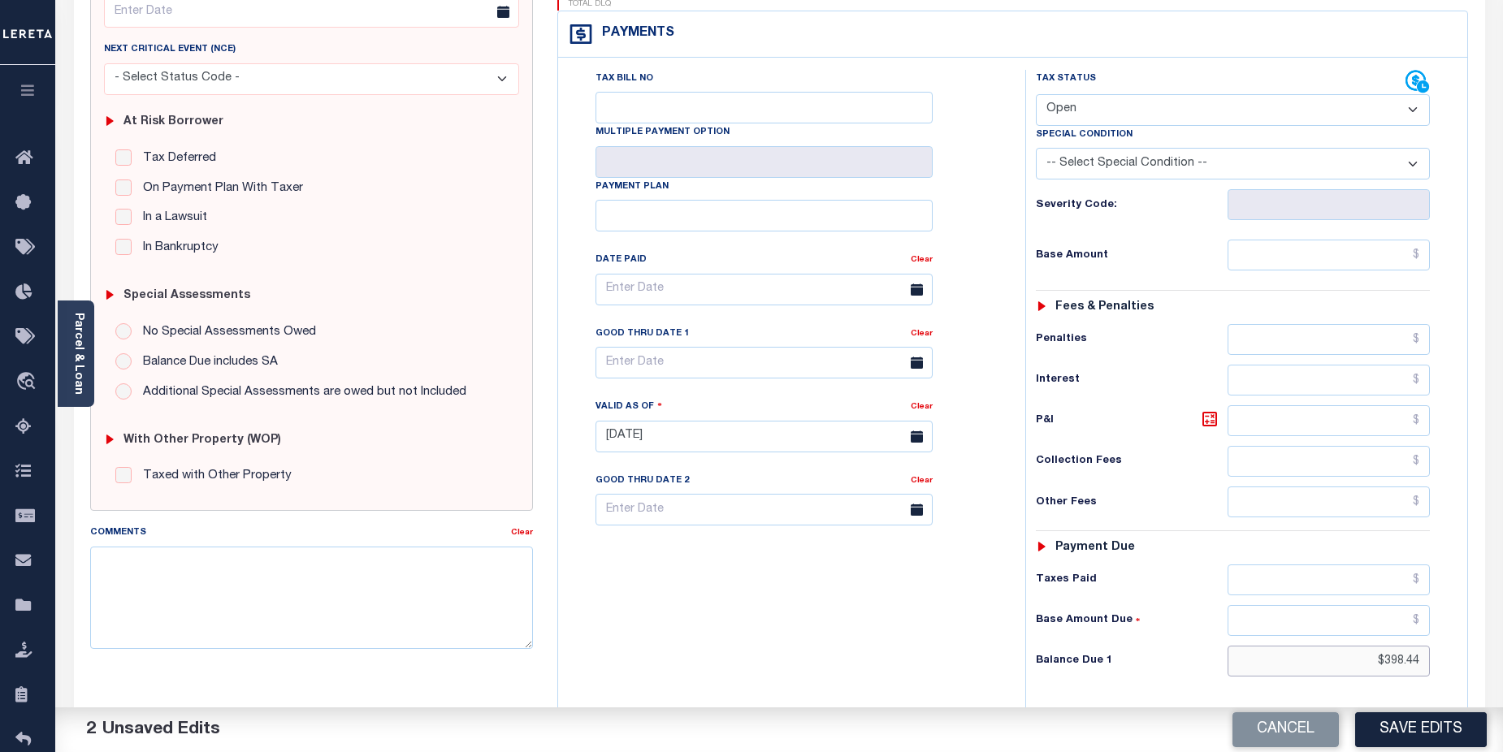
drag, startPoint x: 1373, startPoint y: 624, endPoint x: 1455, endPoint y: 629, distance: 82.2
click at [1455, 629] on div "Tax Status Status" at bounding box center [1238, 428] width 451 height 717
type input "$0.00"
click at [1436, 726] on button "Save Edits" at bounding box center [1421, 730] width 132 height 35
checkbox input "false"
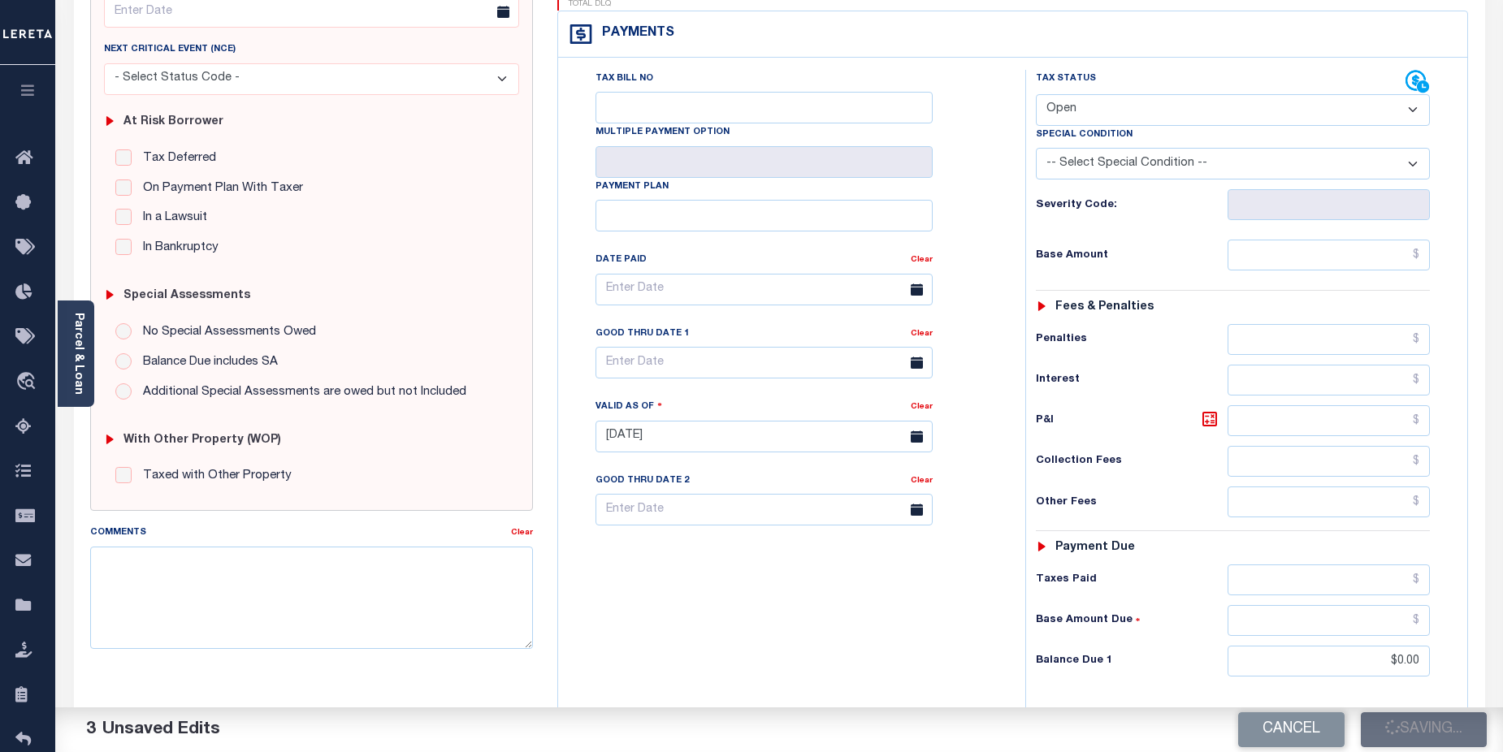
checkbox input "false"
type input "$0"
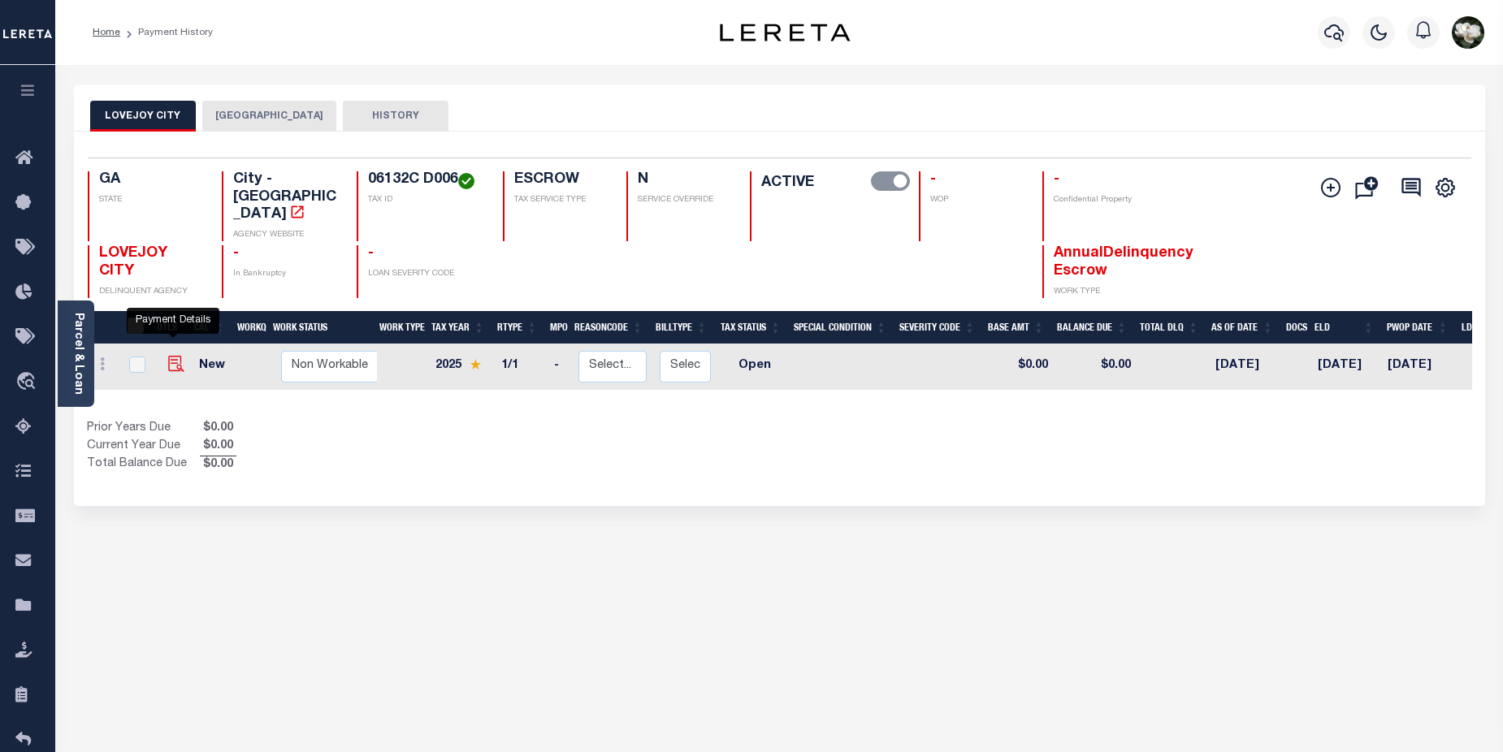
click at [171, 356] on img "" at bounding box center [176, 364] width 16 height 16
checkbox input "true"
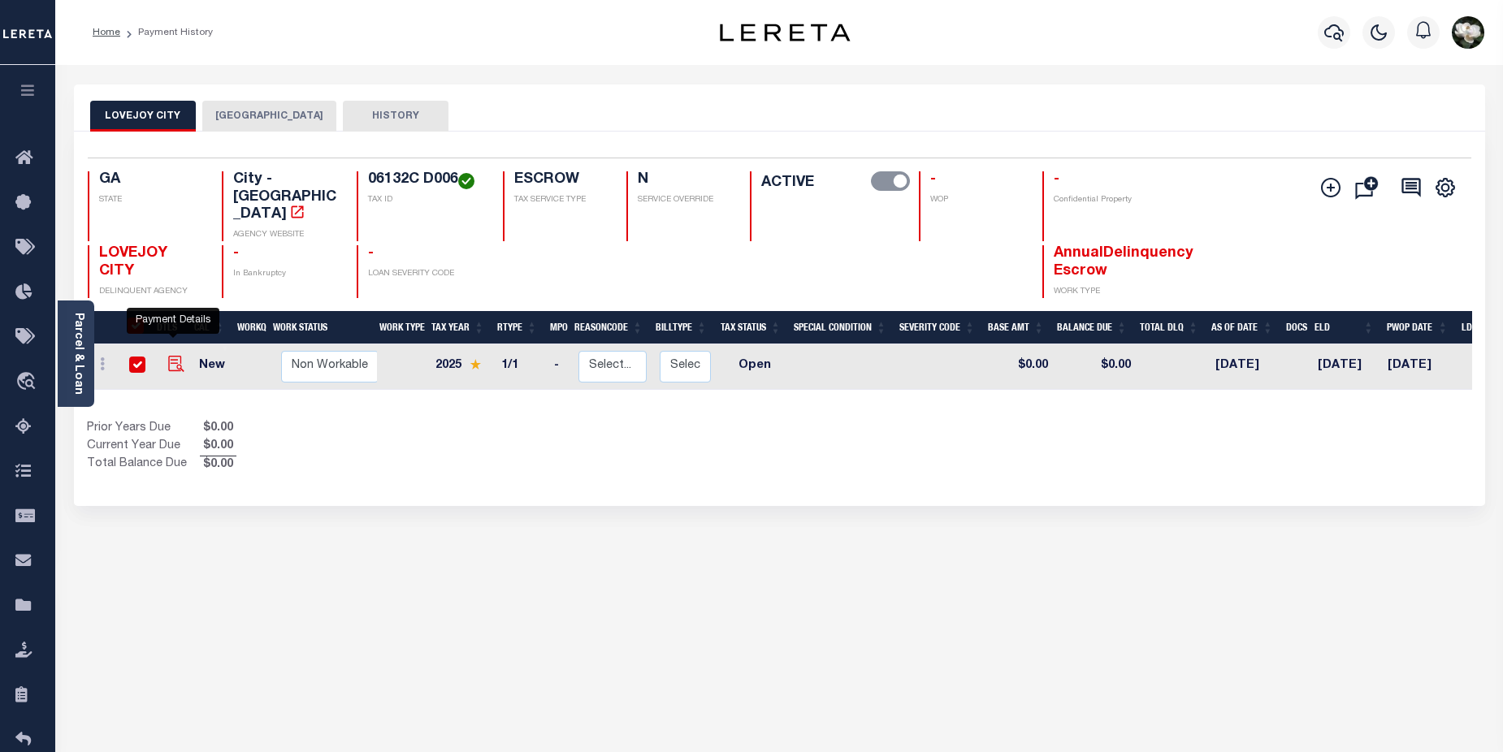
checkbox input "true"
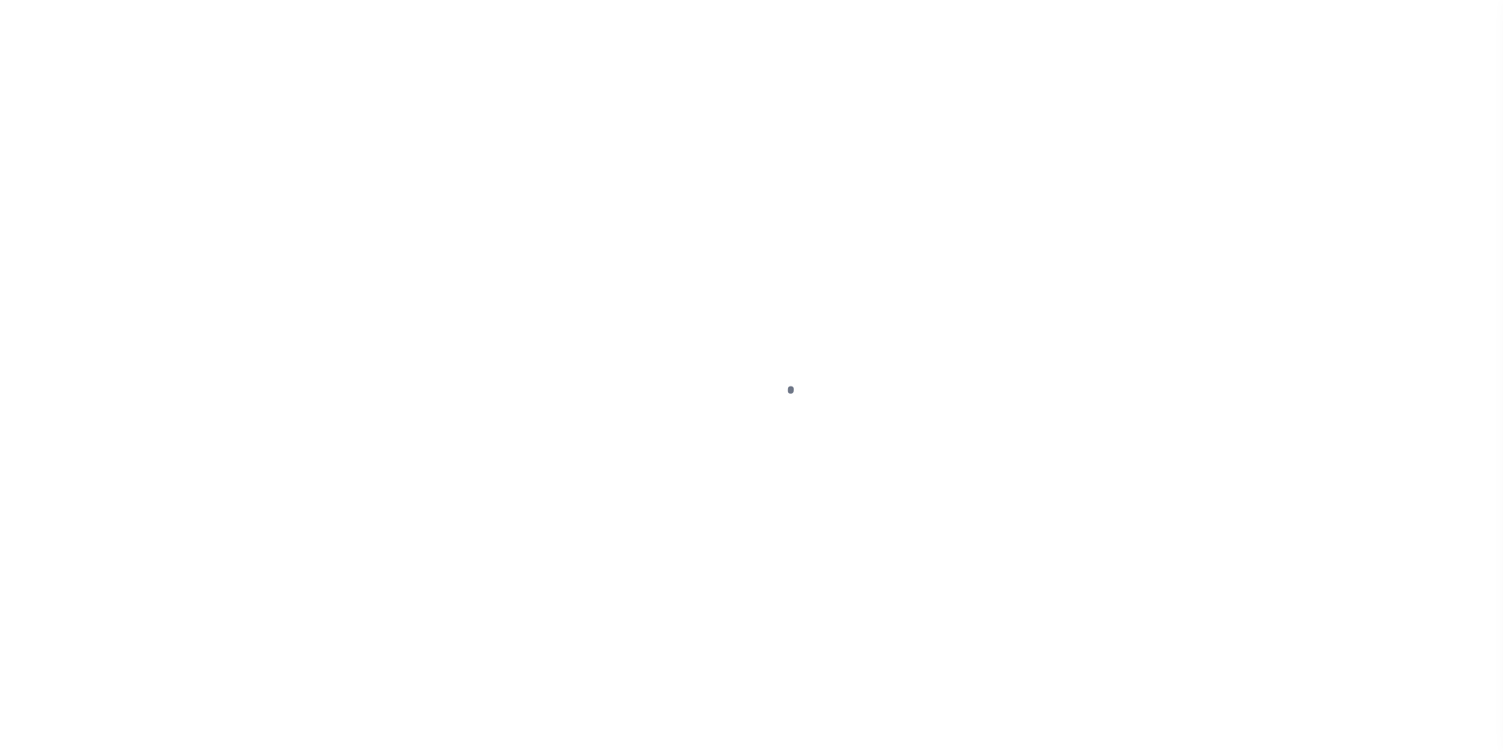
select select "OP2"
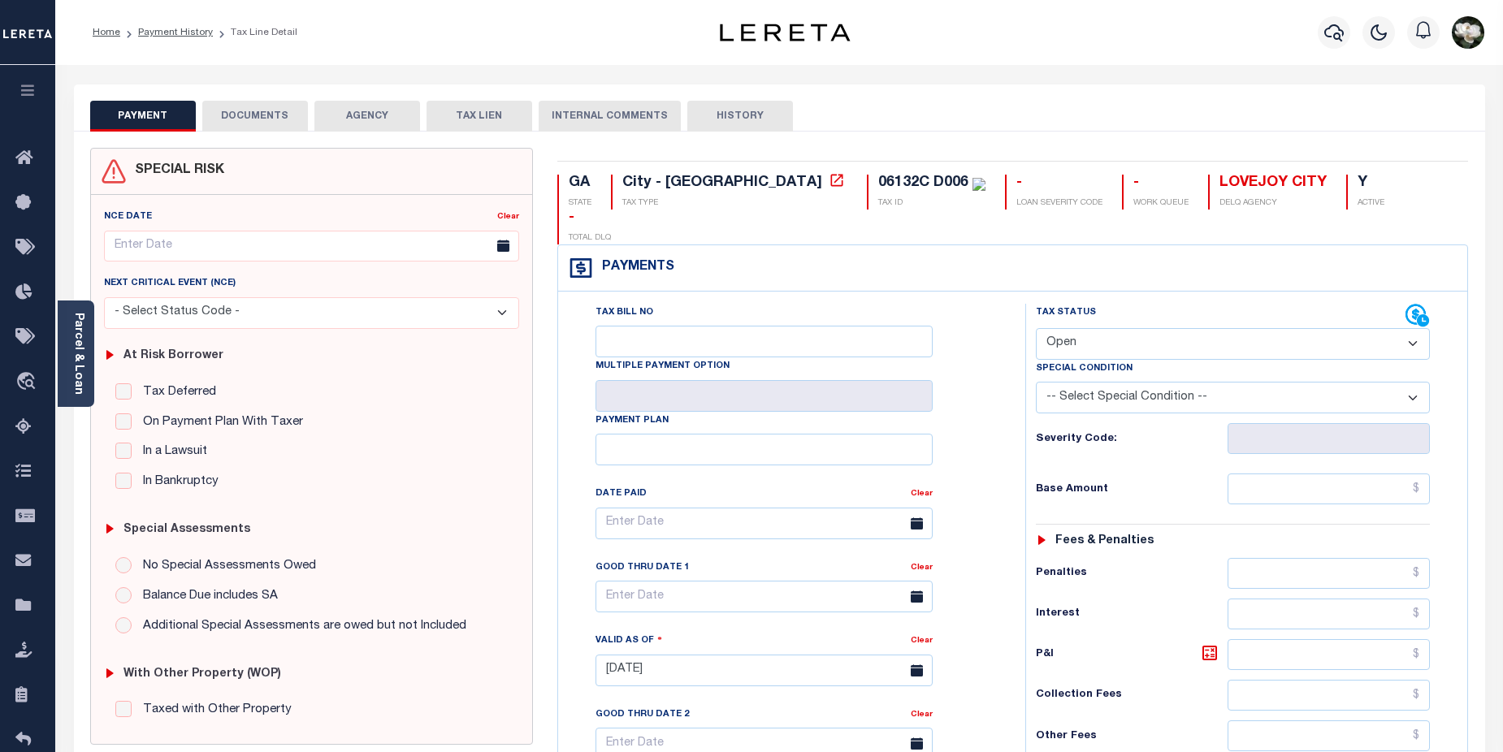
click at [1413, 328] on select "- Select Status Code - Open Due/Unpaid Paid Incomplete No Tax Due Internal Refu…" at bounding box center [1233, 344] width 395 height 32
click at [1268, 249] on div "Payments Warning! Search Status is not "Completed", amounts can not be keyed." at bounding box center [1012, 268] width 909 height 46
click at [1419, 382] on select "-- Select Special Condition -- 3RD PARTY TAX LIEN AGENCY TAX LIEN (A.K.A Inside…" at bounding box center [1233, 398] width 395 height 32
click at [70, 353] on div "Parcel & Loan" at bounding box center [76, 354] width 37 height 106
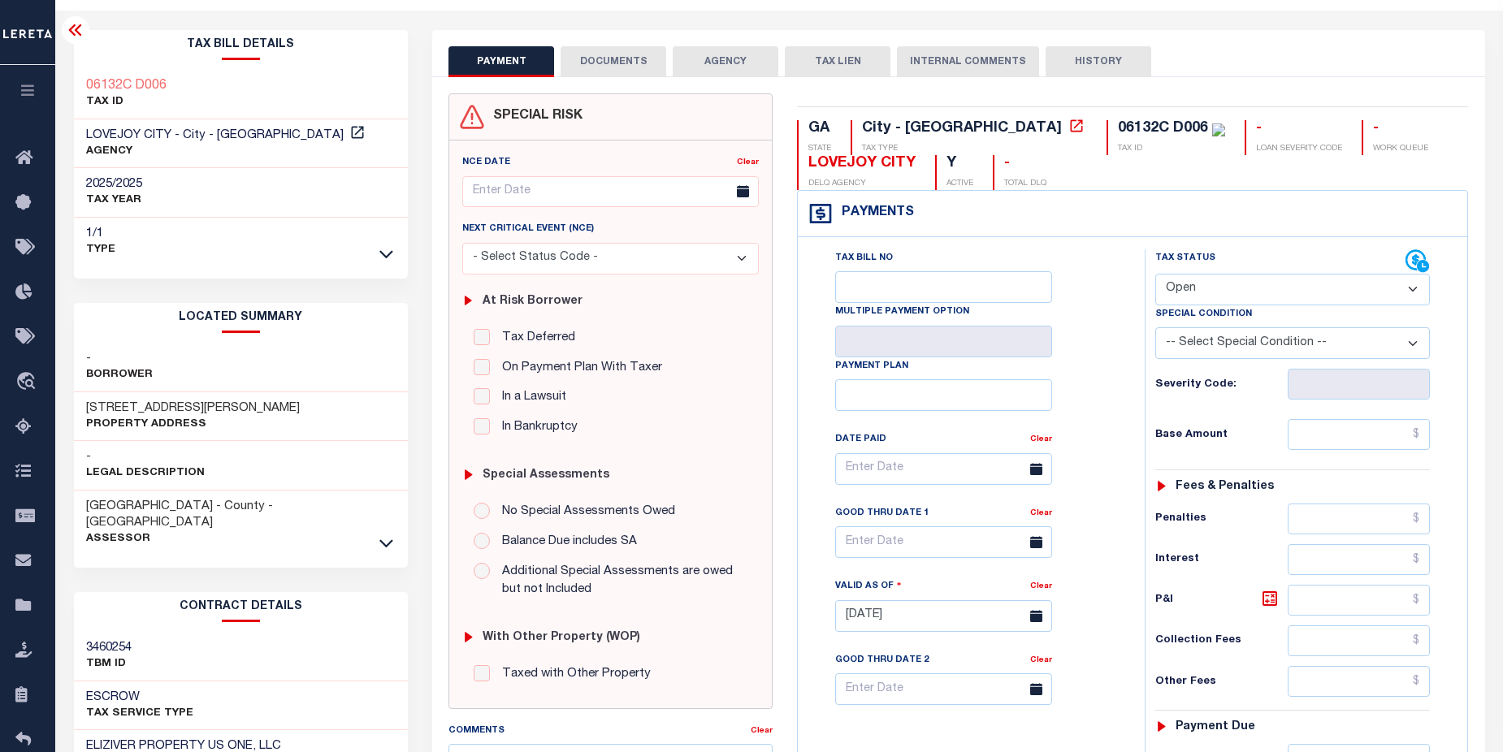
scroll to position [49, 0]
